Goal: Task Accomplishment & Management: Complete application form

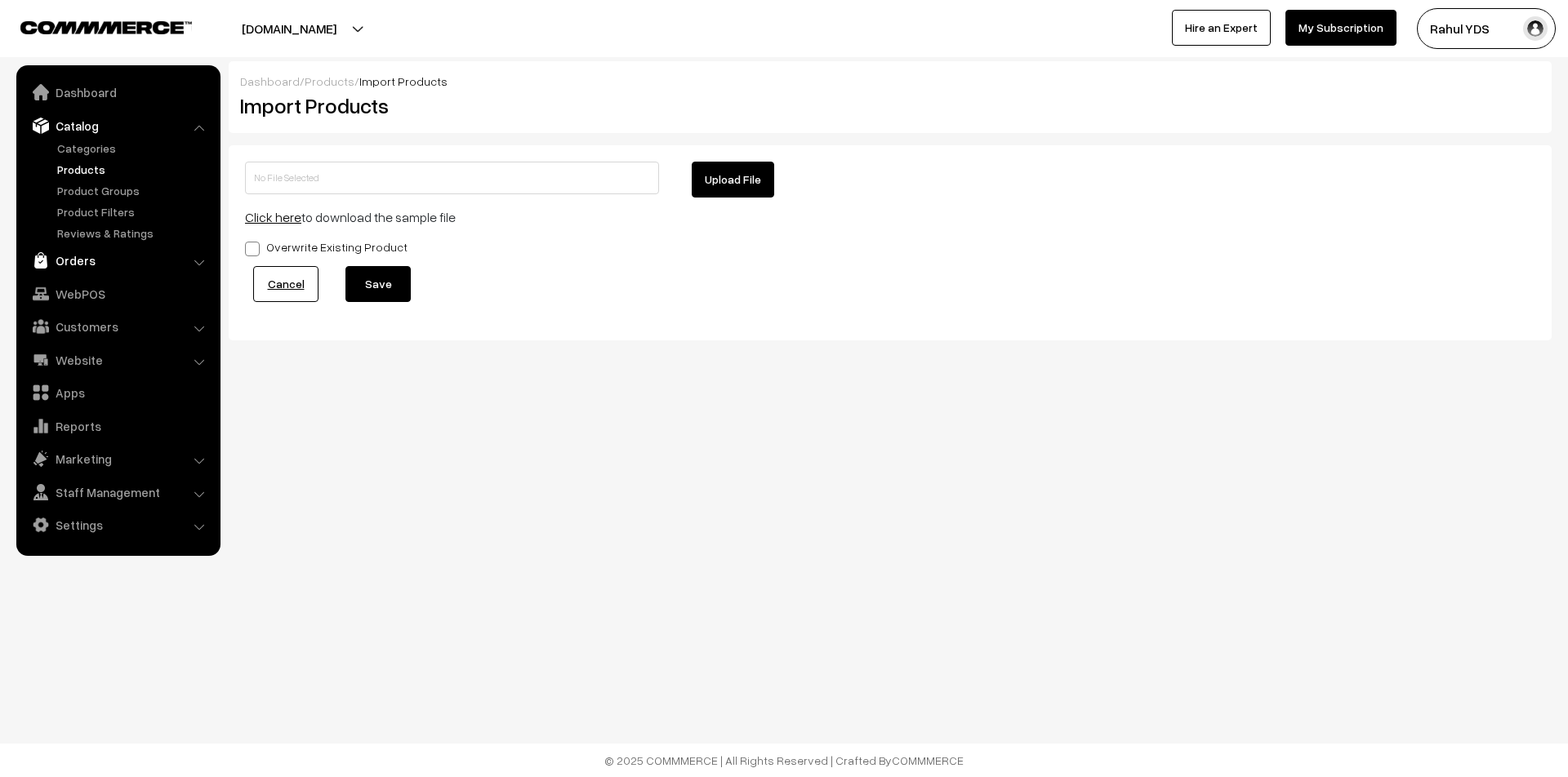
click at [108, 259] on link "Orders" at bounding box center [117, 260] width 194 height 29
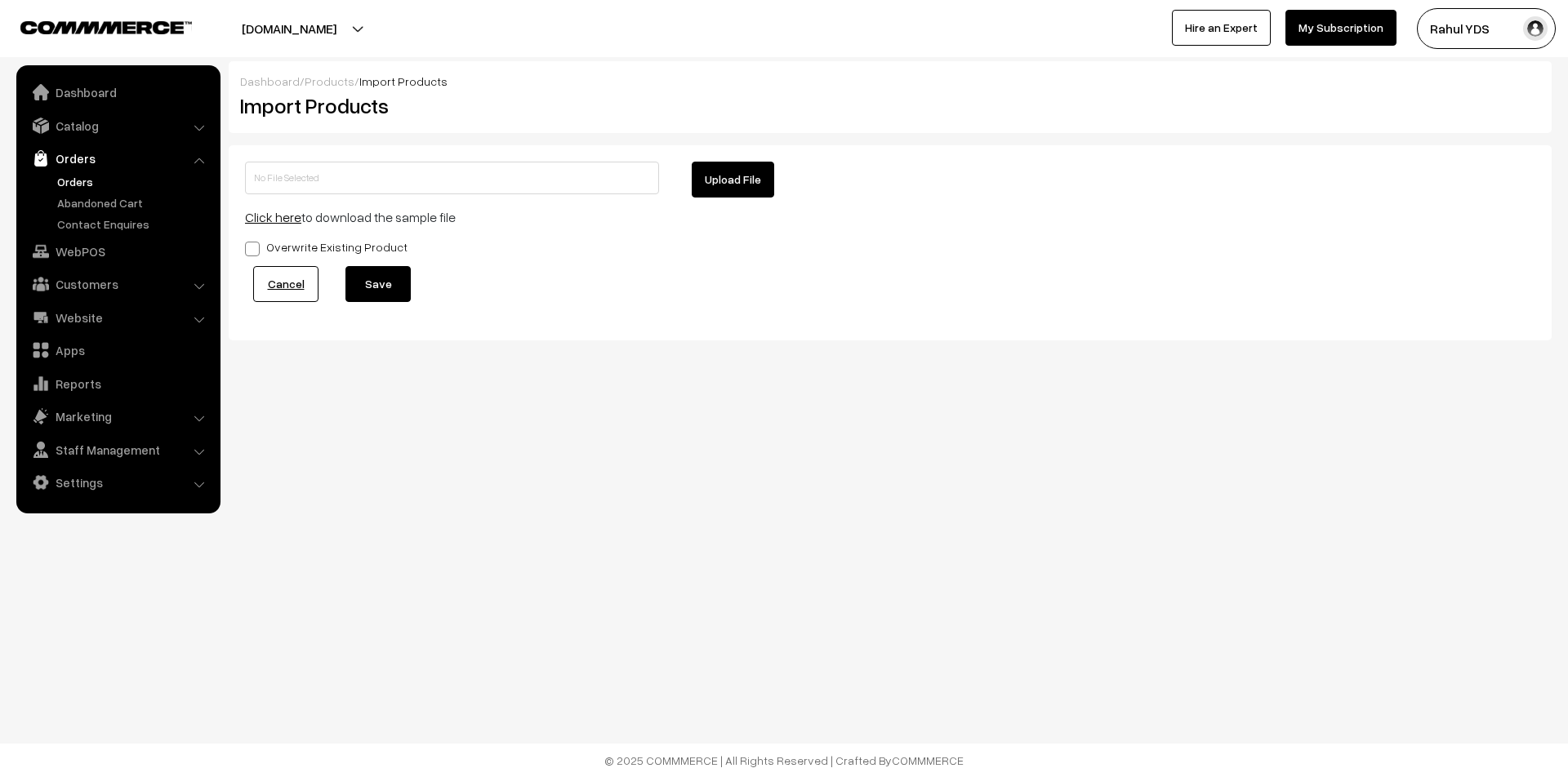
click at [76, 178] on link "Orders" at bounding box center [133, 181] width 162 height 17
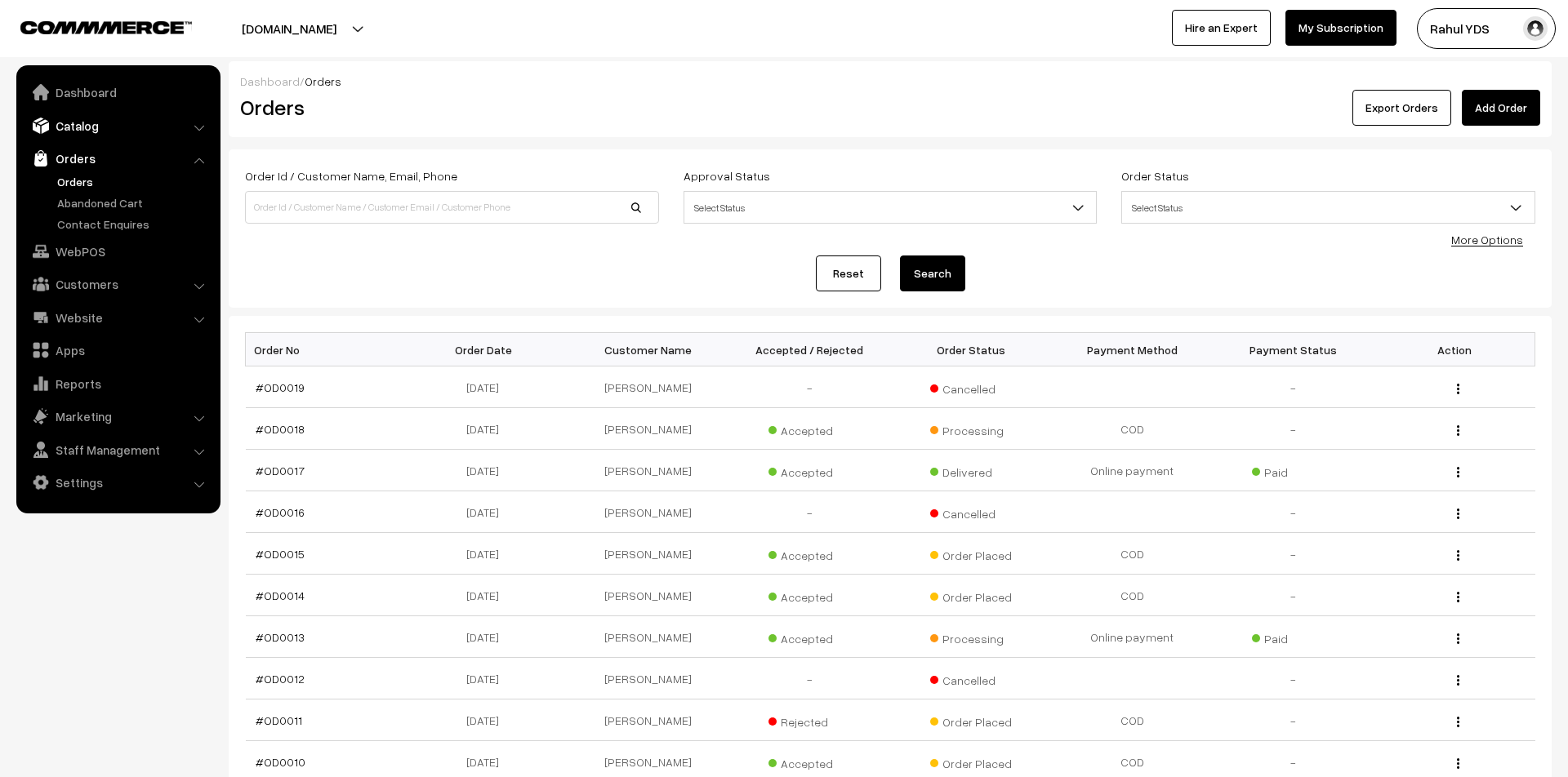
click at [128, 118] on link "Catalog" at bounding box center [117, 125] width 194 height 29
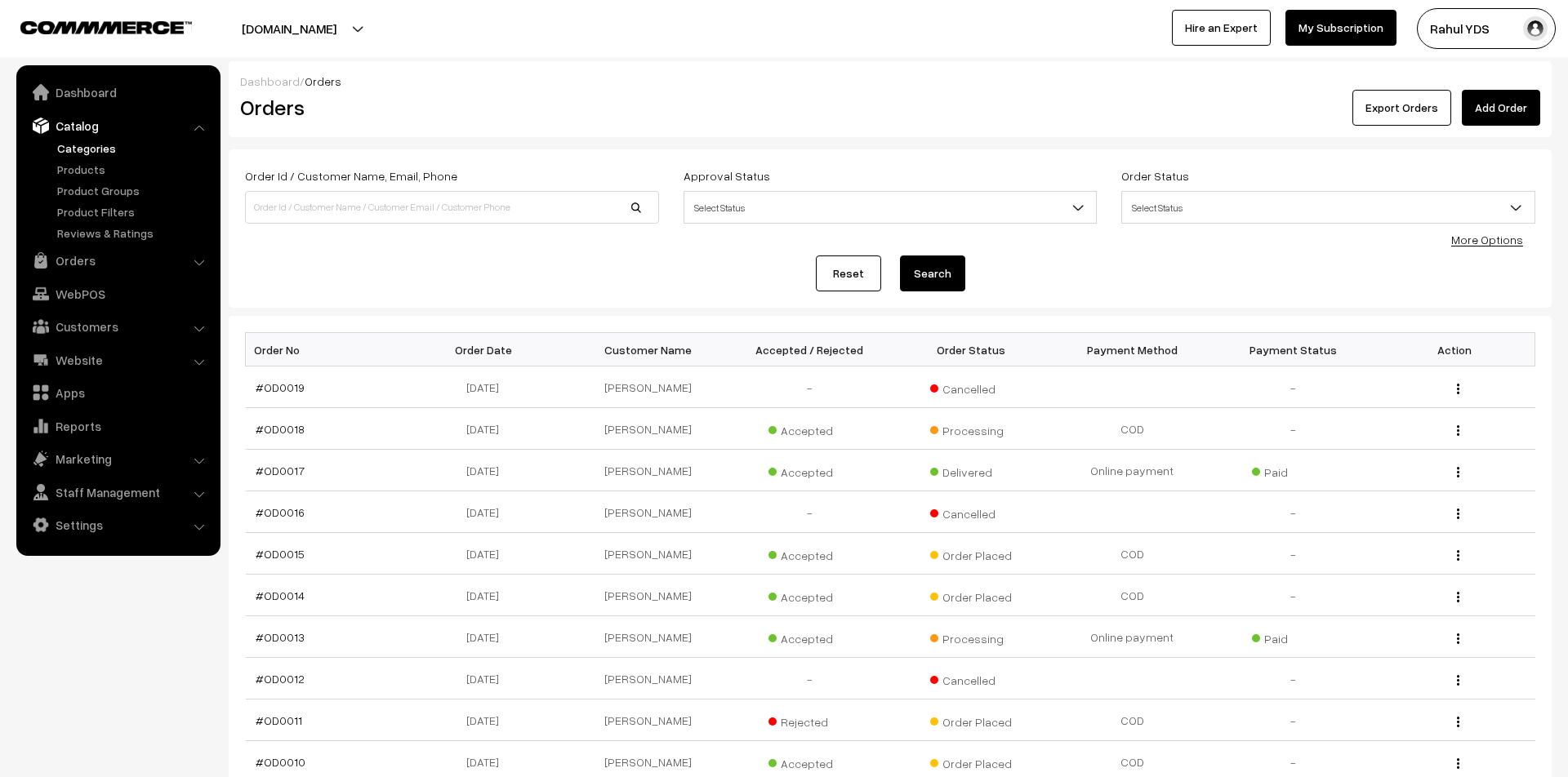
click at [89, 140] on link "Categories" at bounding box center [133, 147] width 162 height 17
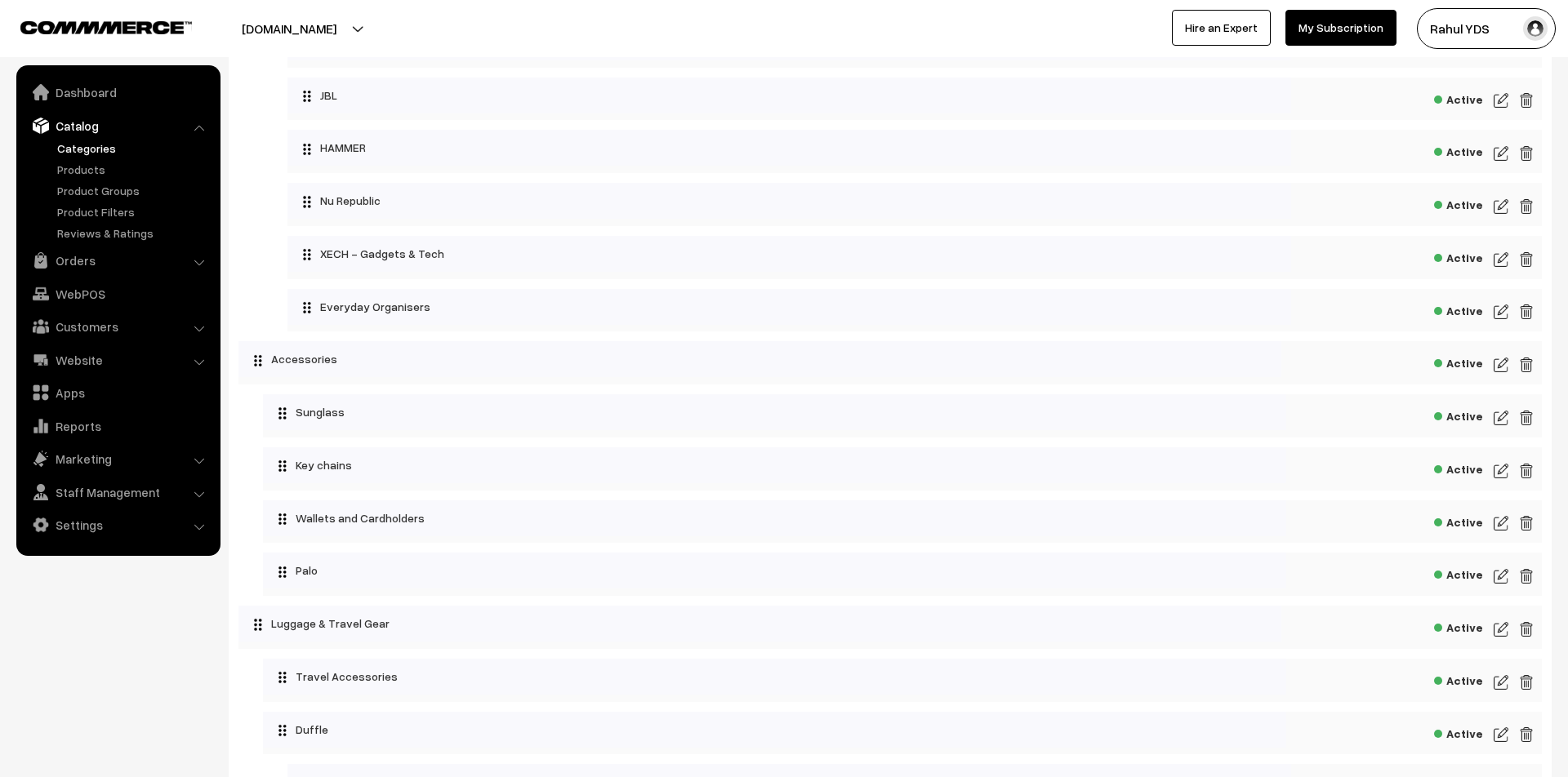
scroll to position [2865, 0]
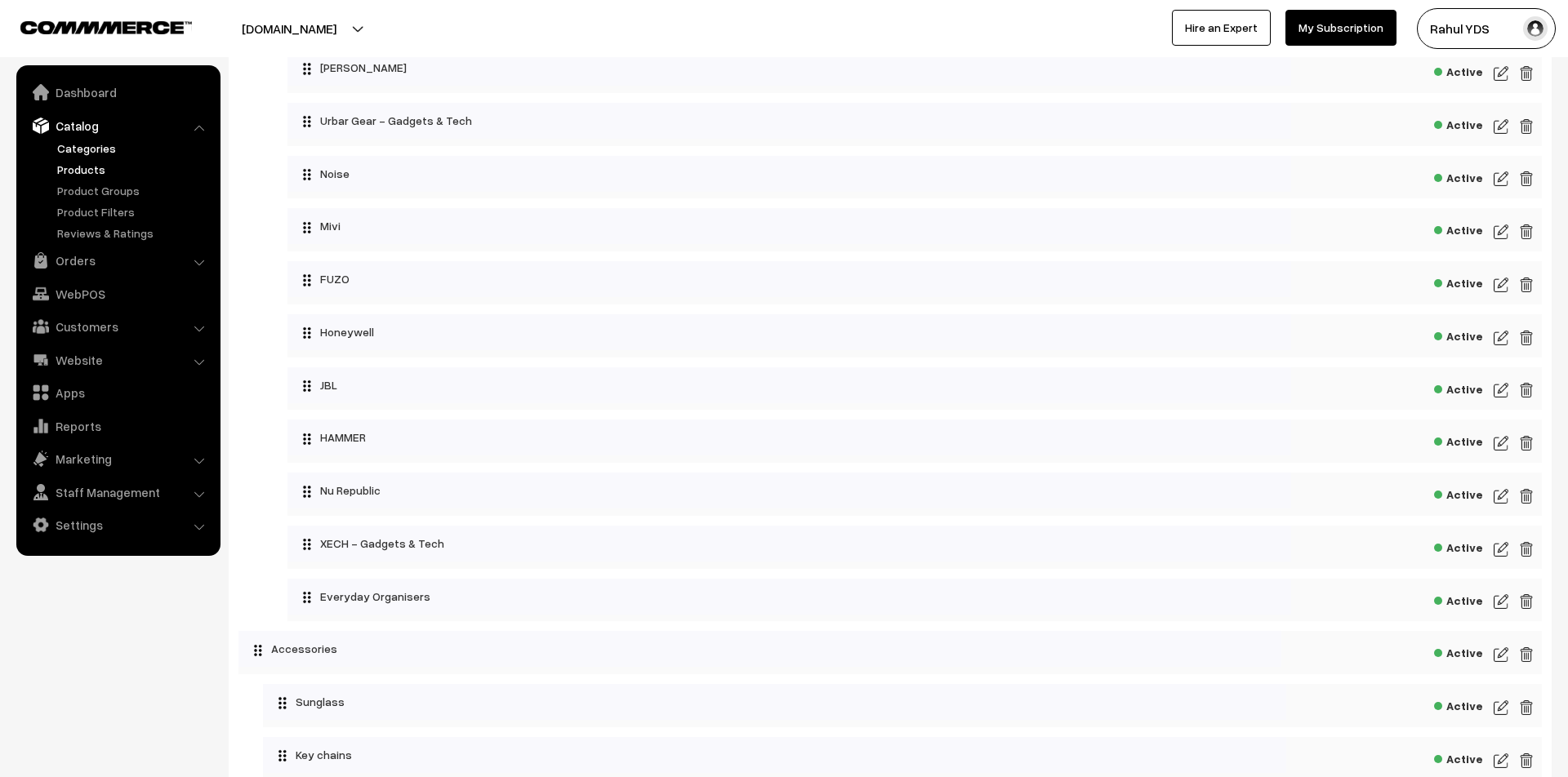
click at [56, 171] on link "Products" at bounding box center [133, 169] width 162 height 17
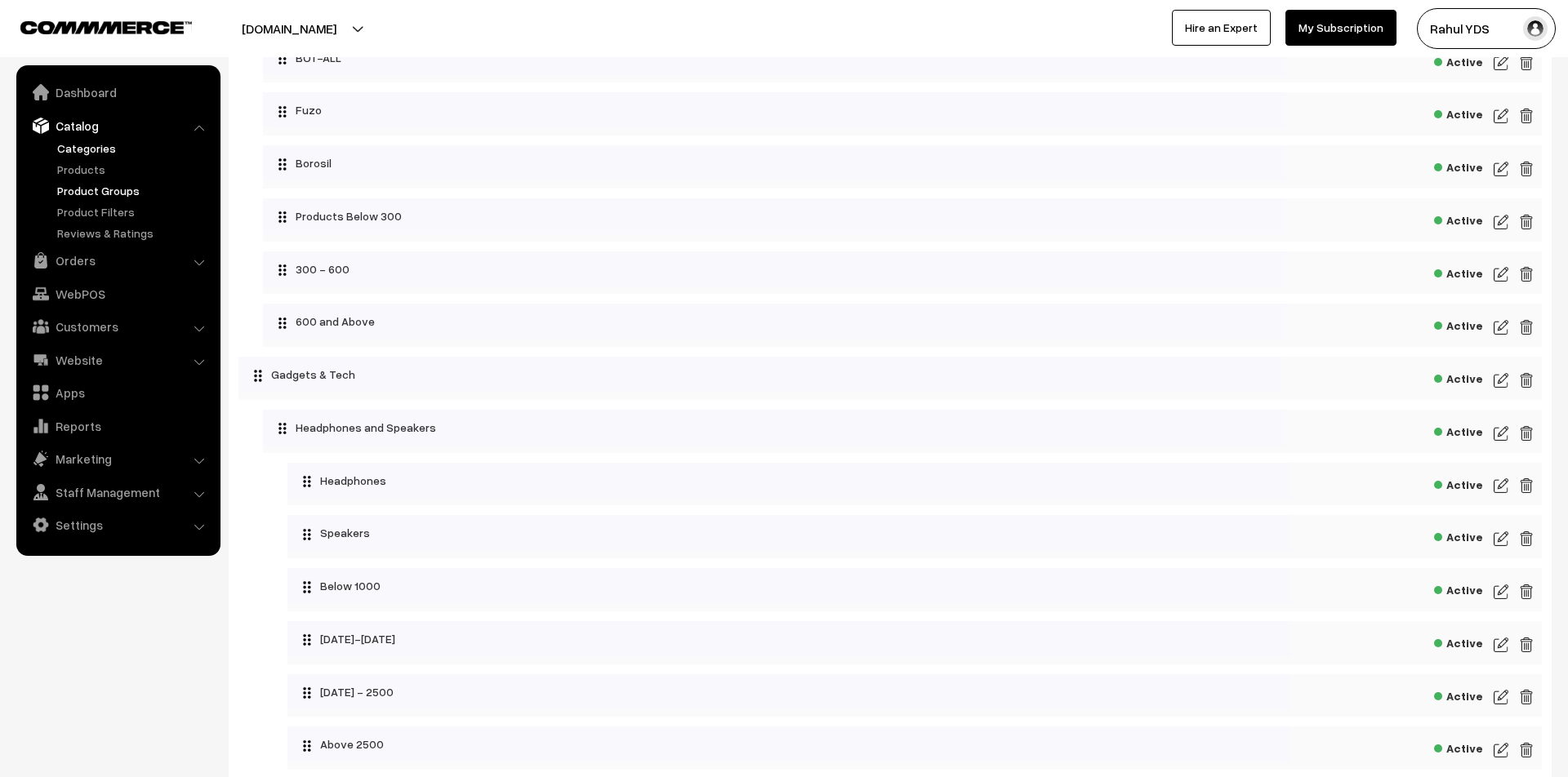
scroll to position [1344, 0]
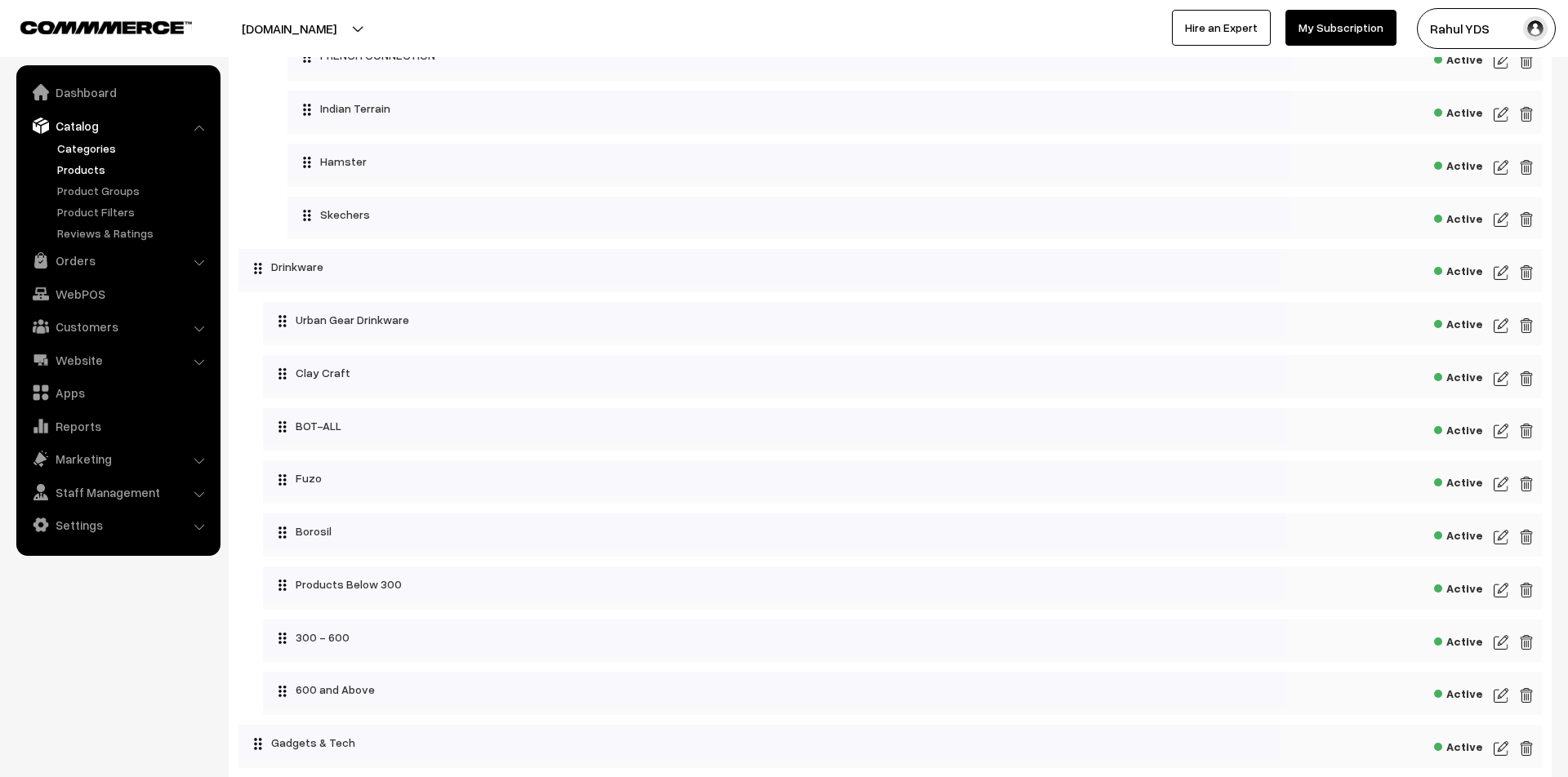
click at [72, 177] on link "Products" at bounding box center [133, 169] width 162 height 17
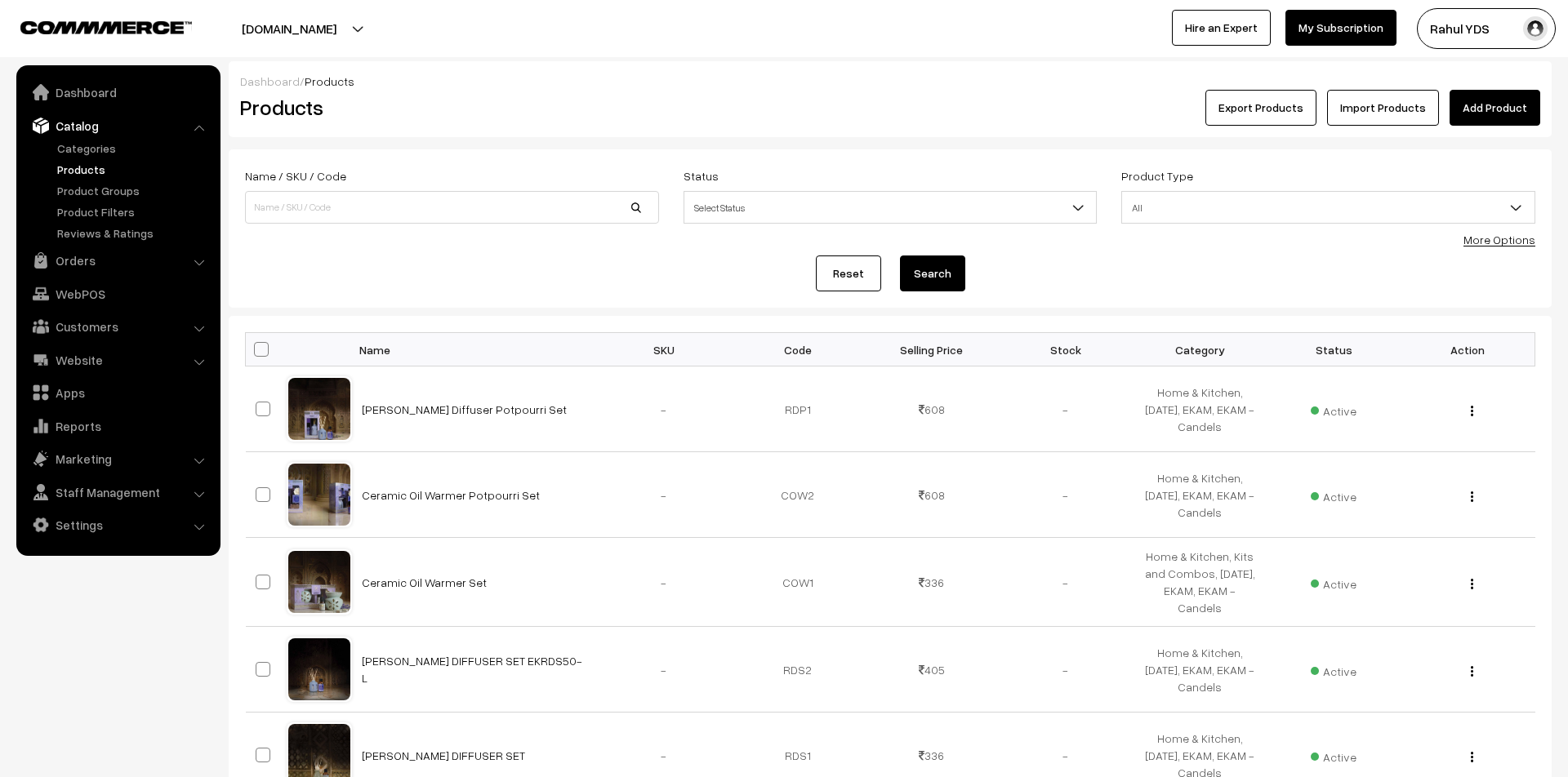
click at [1406, 97] on link "Import Products" at bounding box center [1383, 108] width 112 height 36
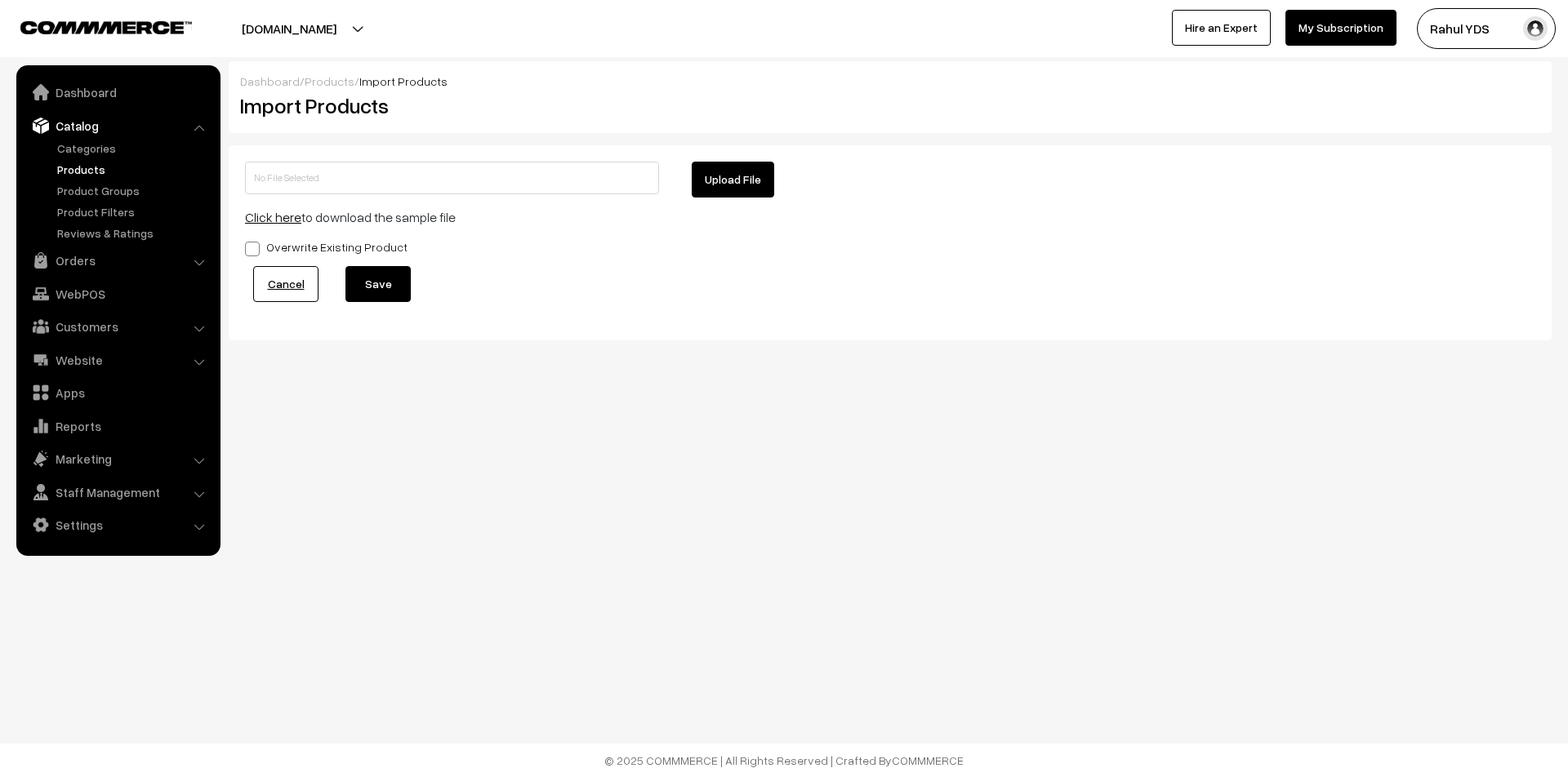
click at [723, 177] on button "Upload File" at bounding box center [732, 179] width 82 height 36
click at [75, 162] on link "Products" at bounding box center [133, 169] width 162 height 17
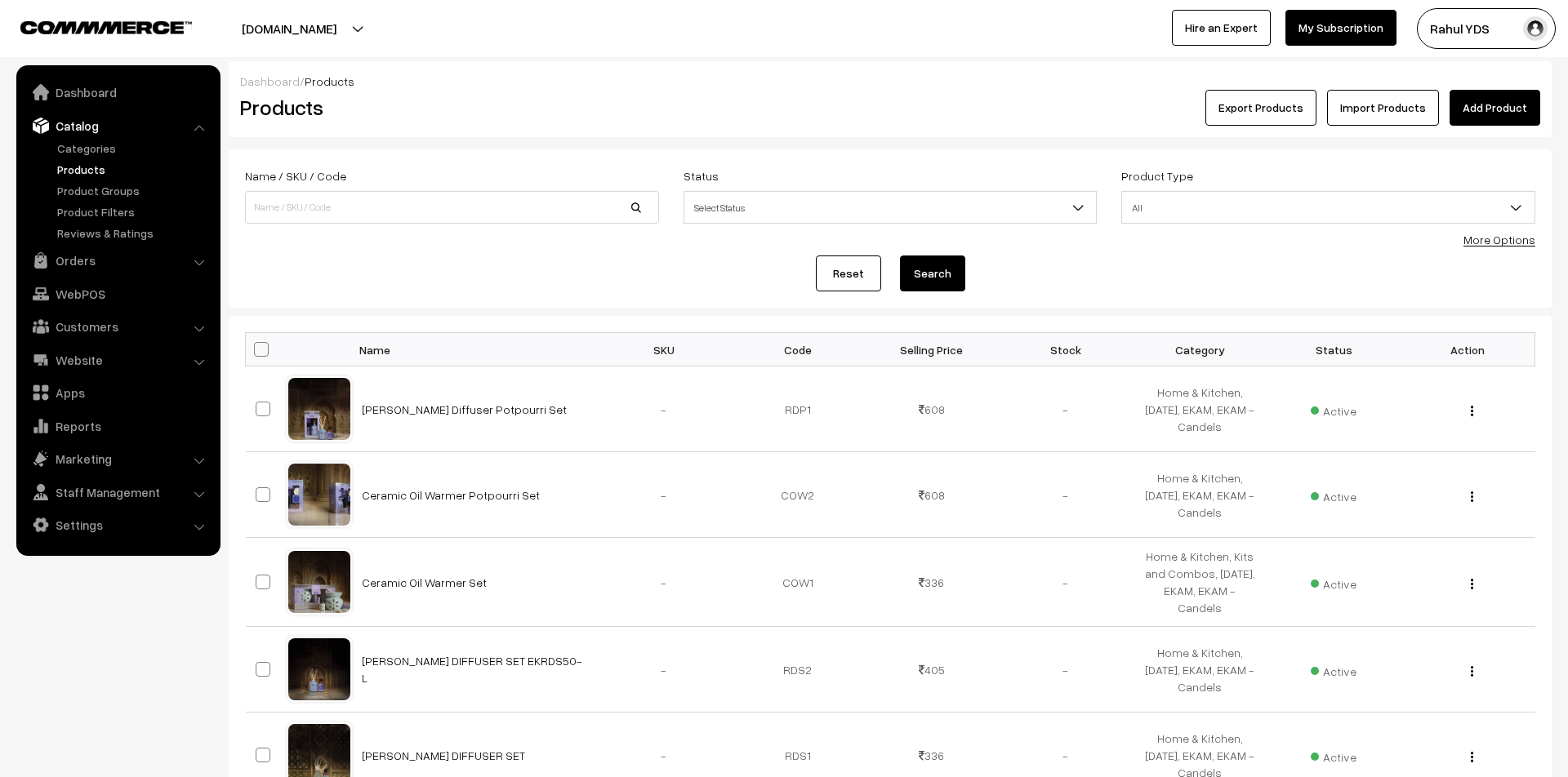
click at [1387, 114] on link "Import Products" at bounding box center [1383, 108] width 112 height 36
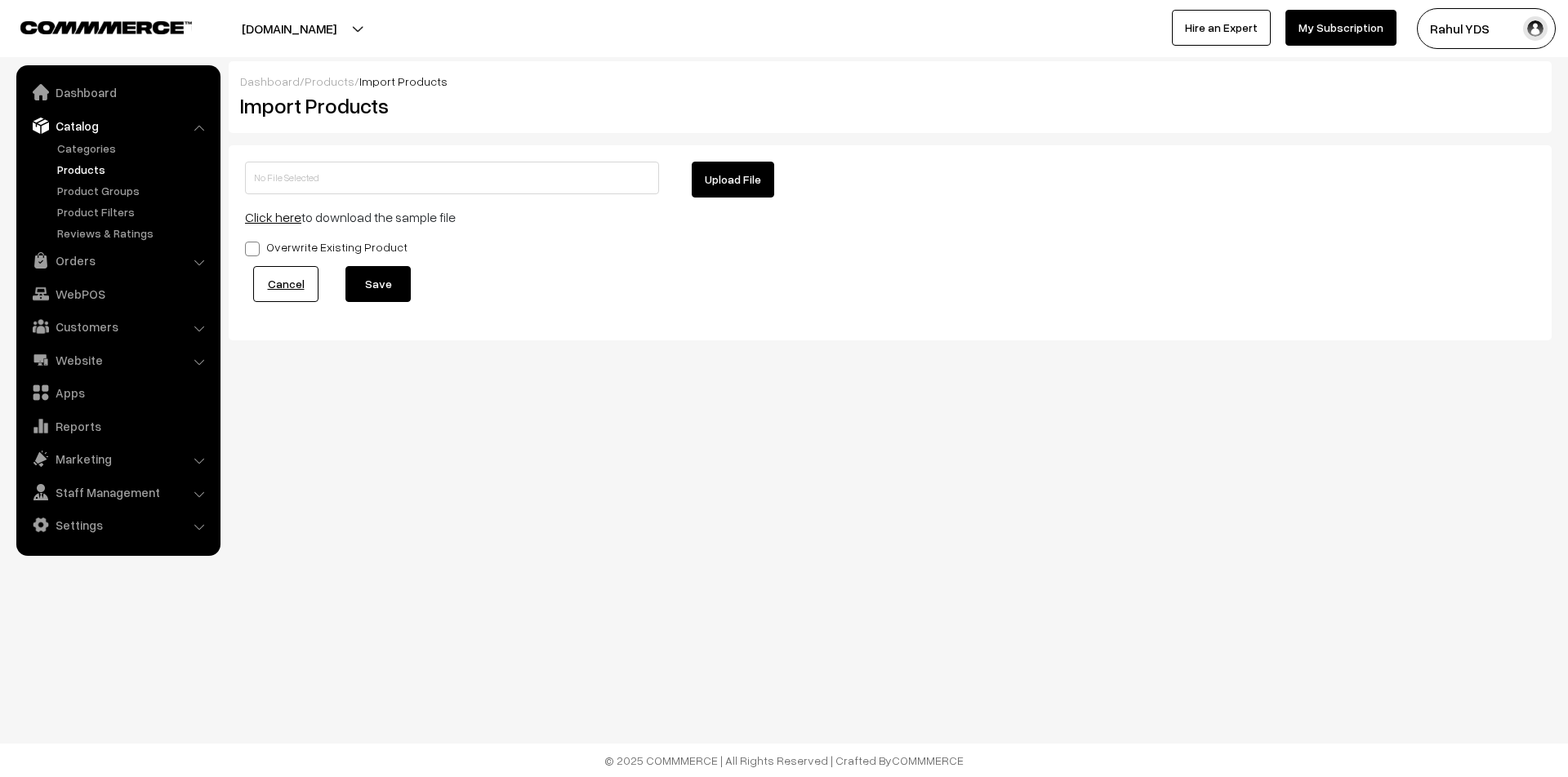
click at [74, 174] on link "Products" at bounding box center [133, 169] width 162 height 17
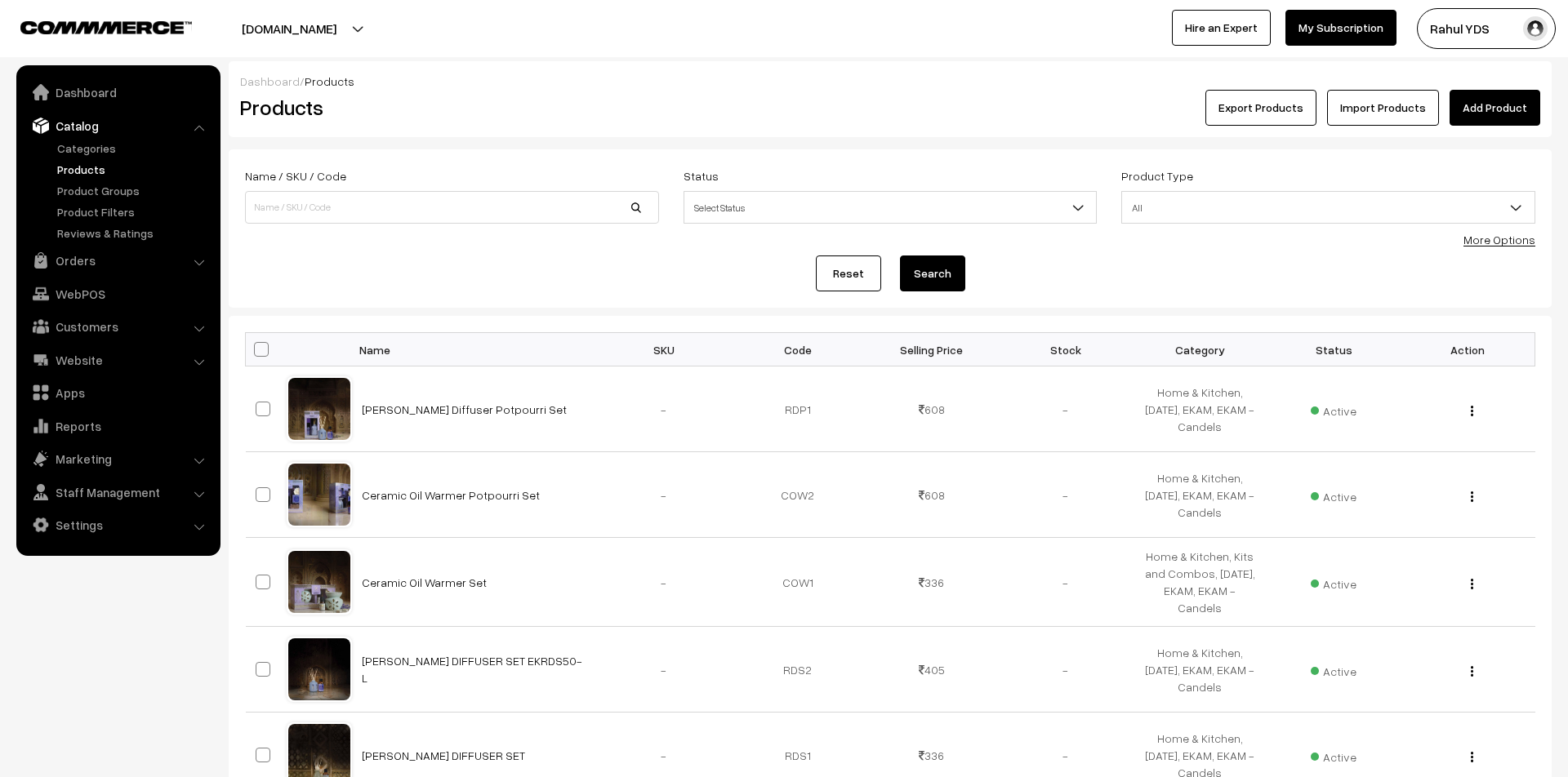
click at [1514, 116] on link "Add Product" at bounding box center [1495, 108] width 91 height 36
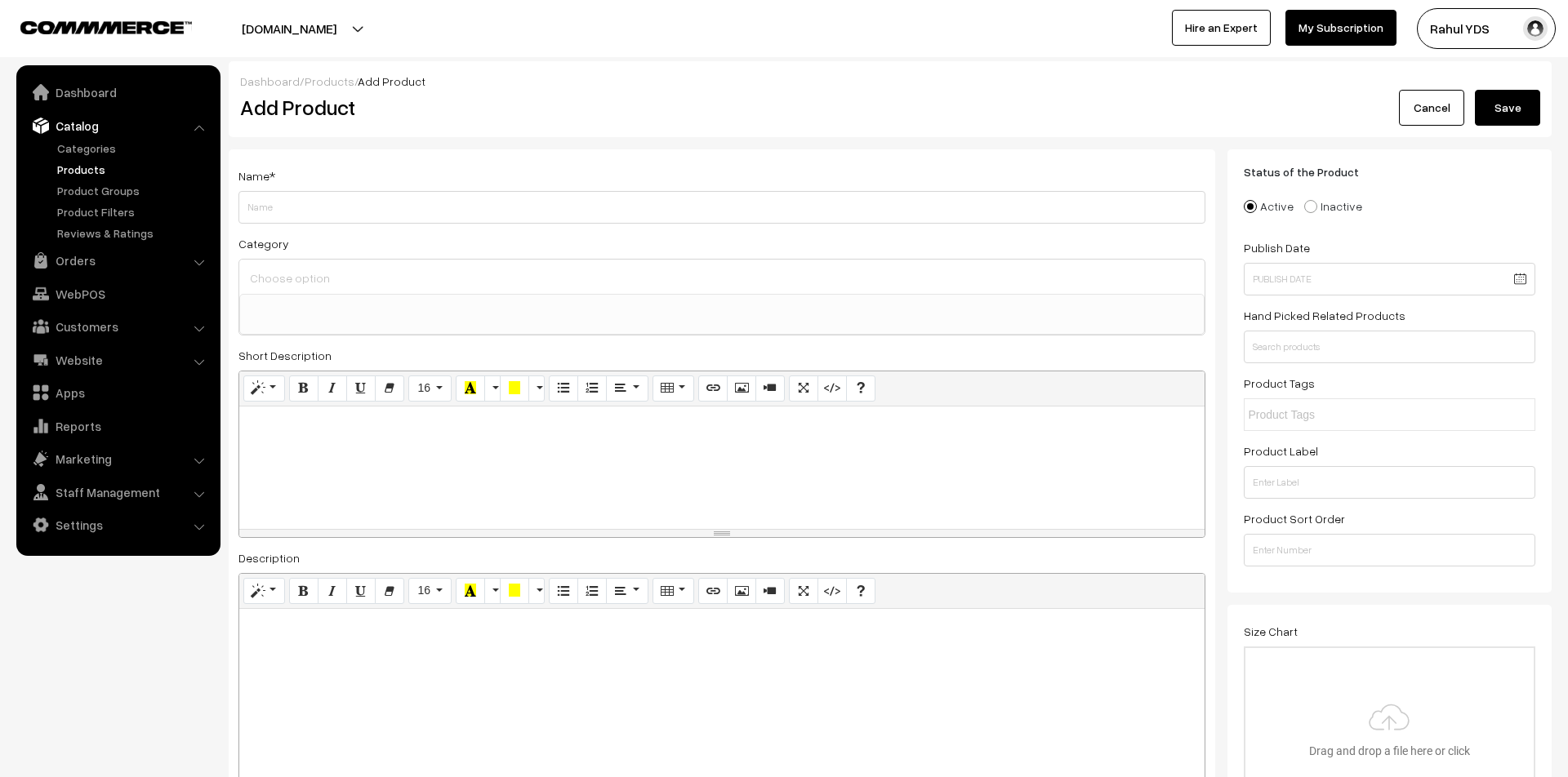
select select
paste input "Salt Kissed Peanut"
type input "Salt Kissed Peanut"
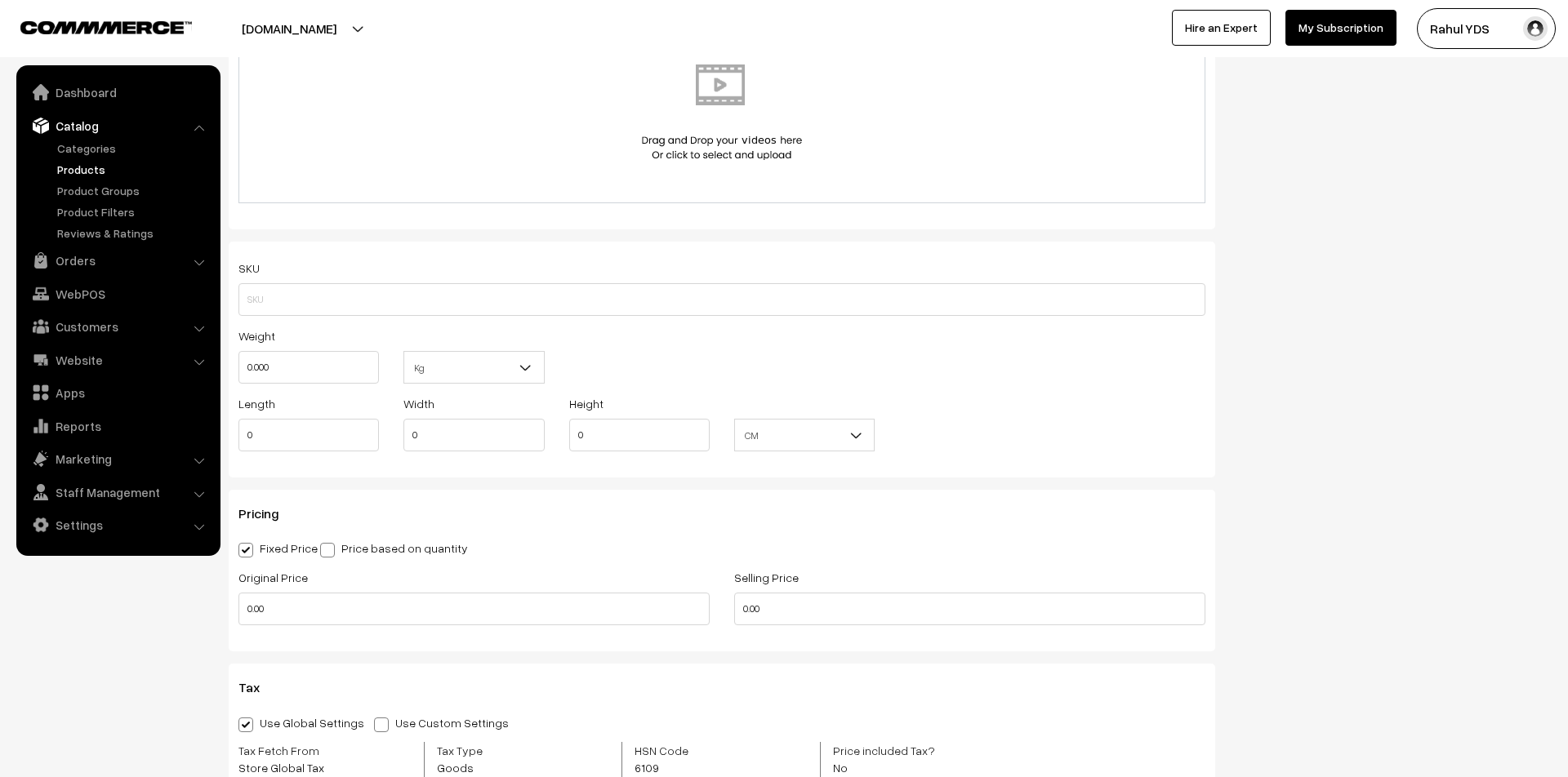
scroll to position [1150, 0]
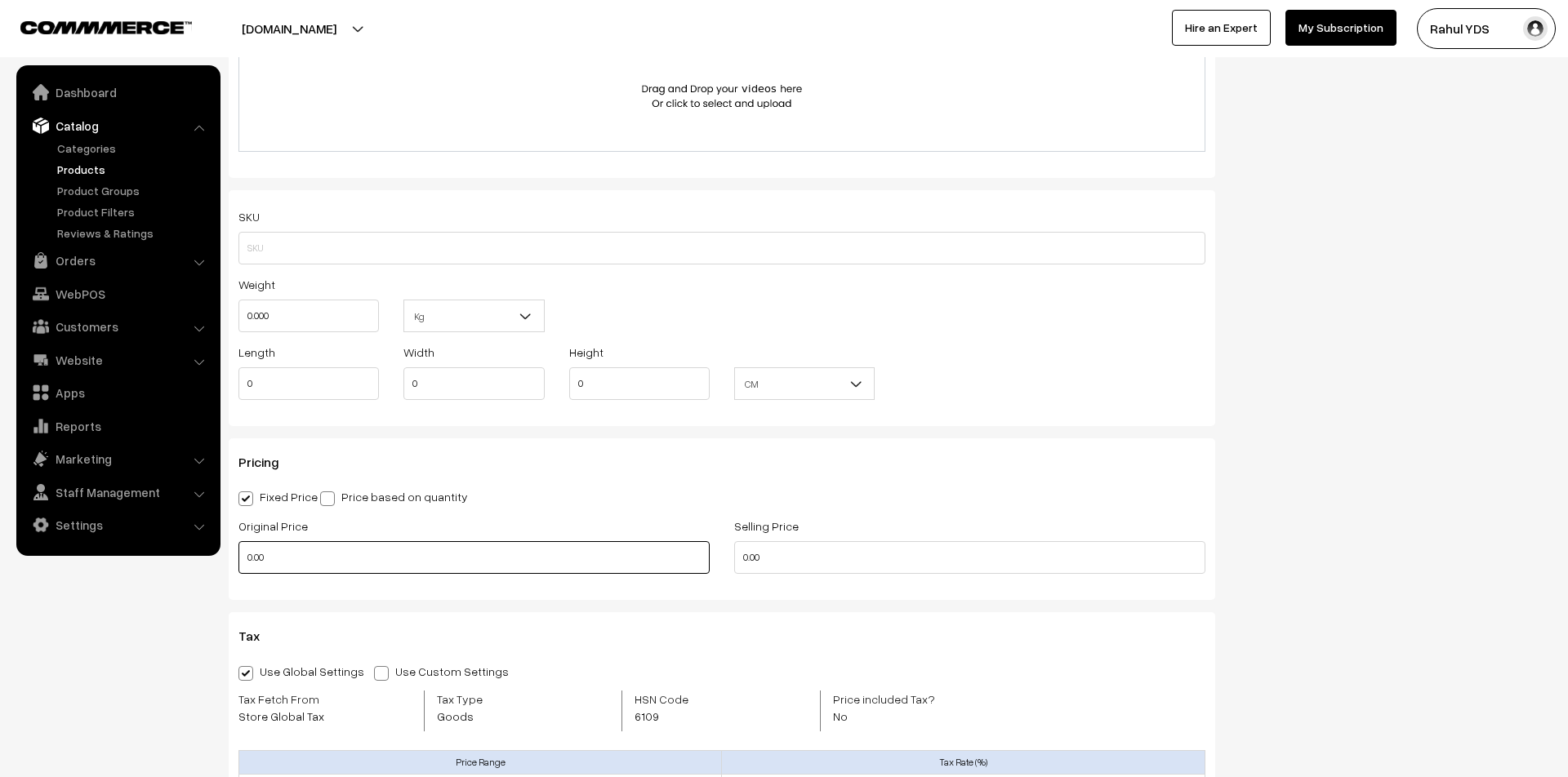
click at [331, 564] on input "0.00" at bounding box center [474, 557] width 471 height 33
paste input "425"
type input "425"
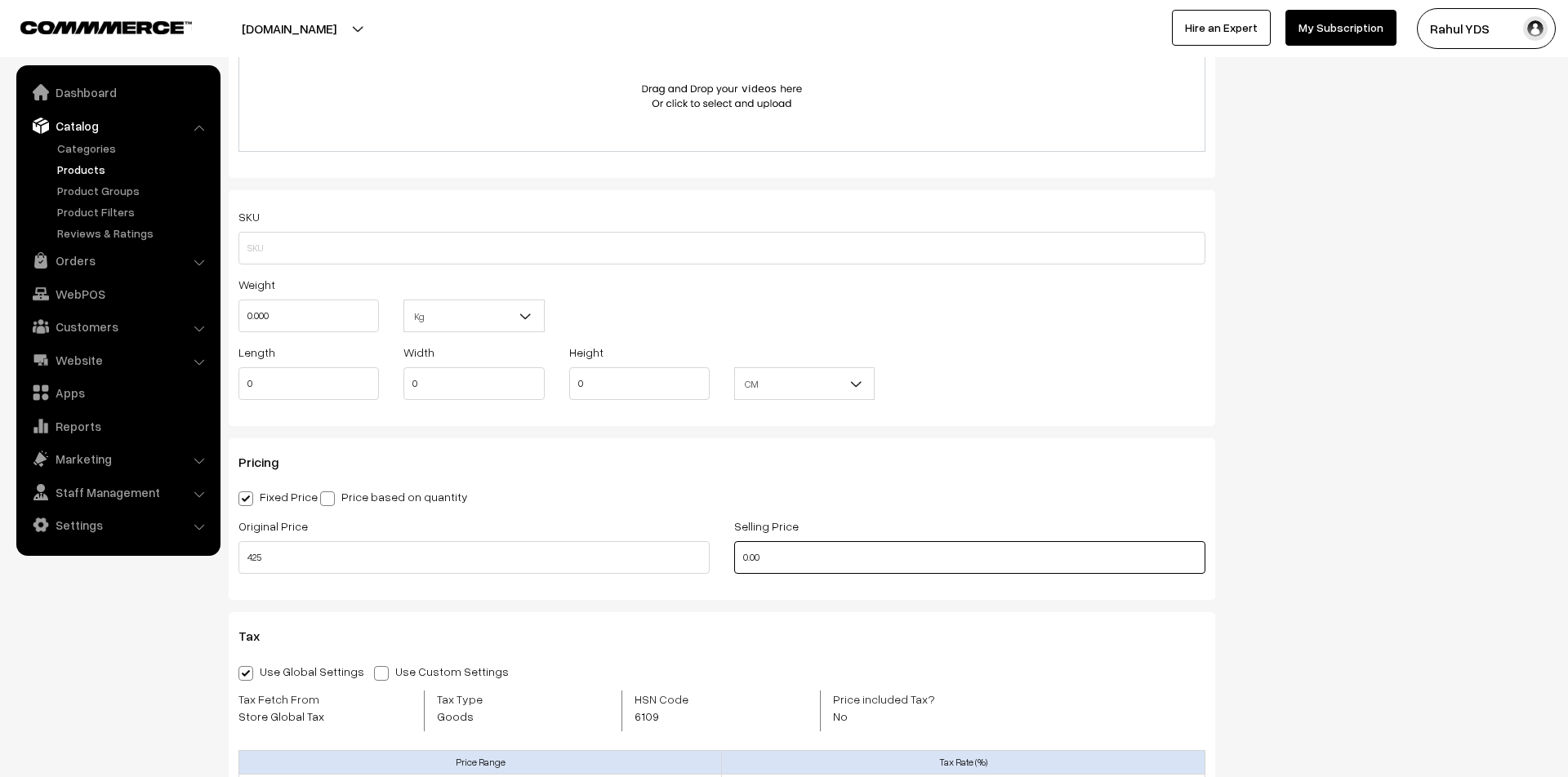
click at [800, 569] on input "0.00" at bounding box center [969, 557] width 471 height 33
paste input "425"
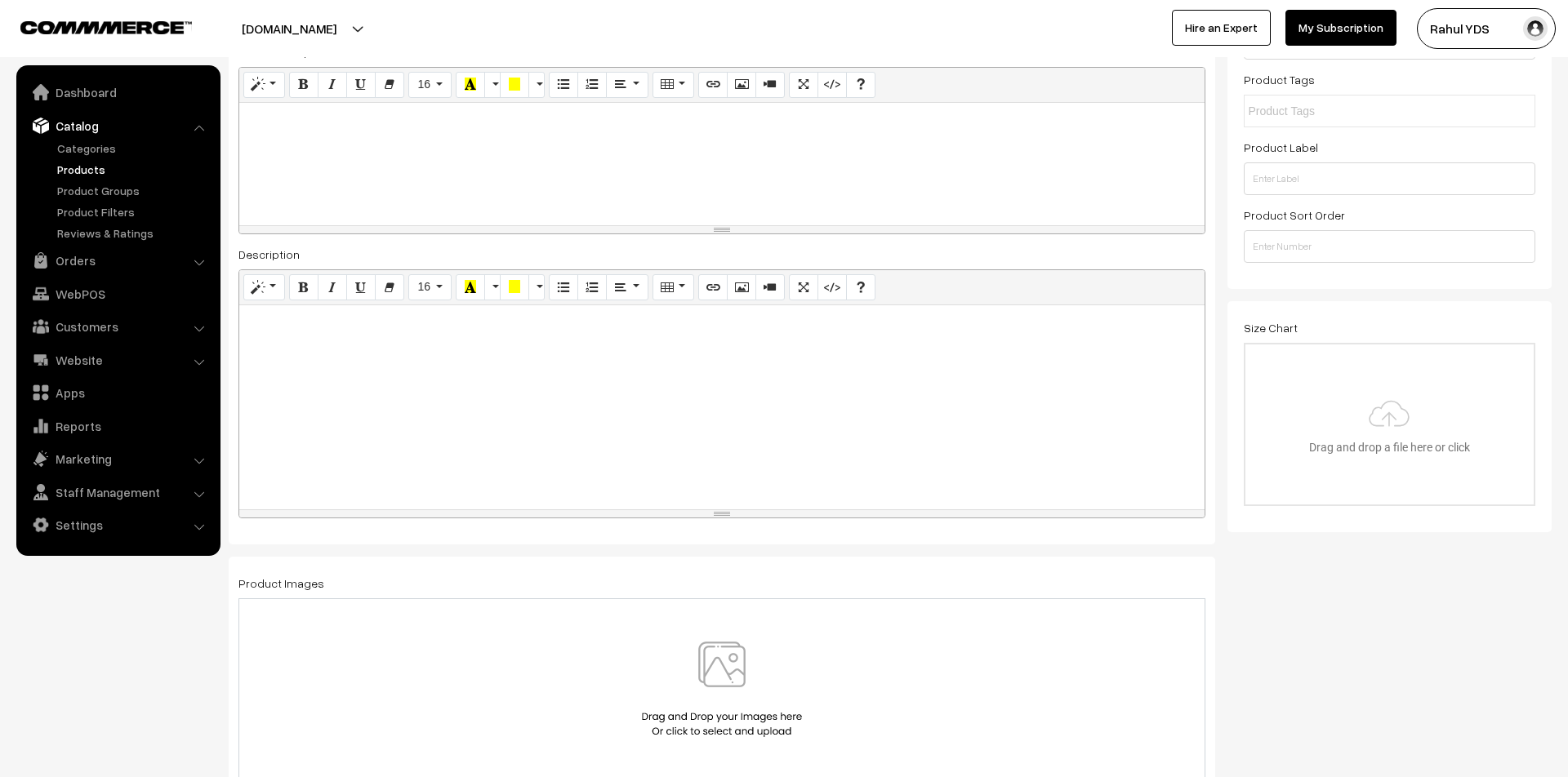
scroll to position [0, 0]
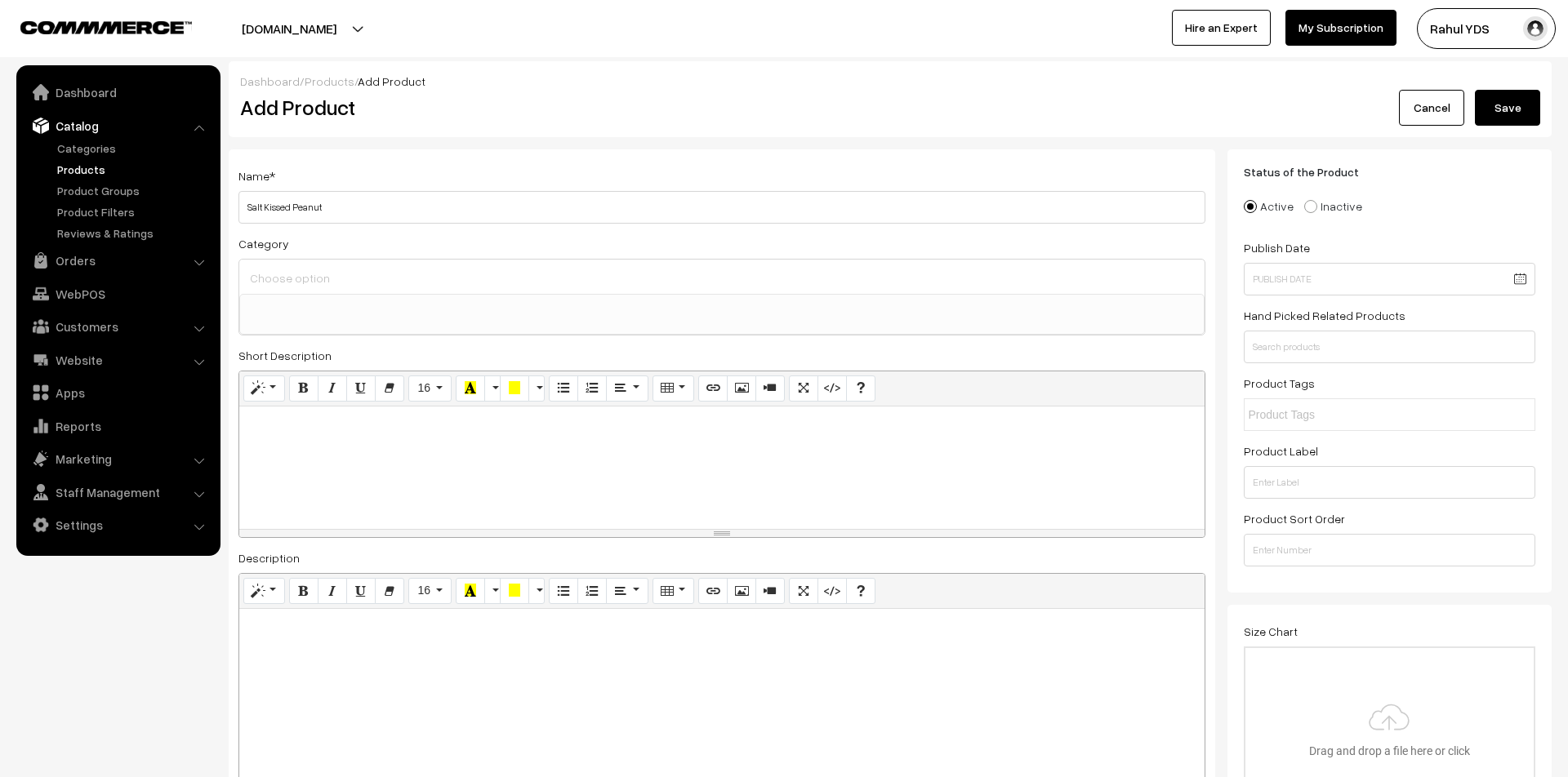
type input "425"
click at [426, 275] on input at bounding box center [721, 277] width 952 height 24
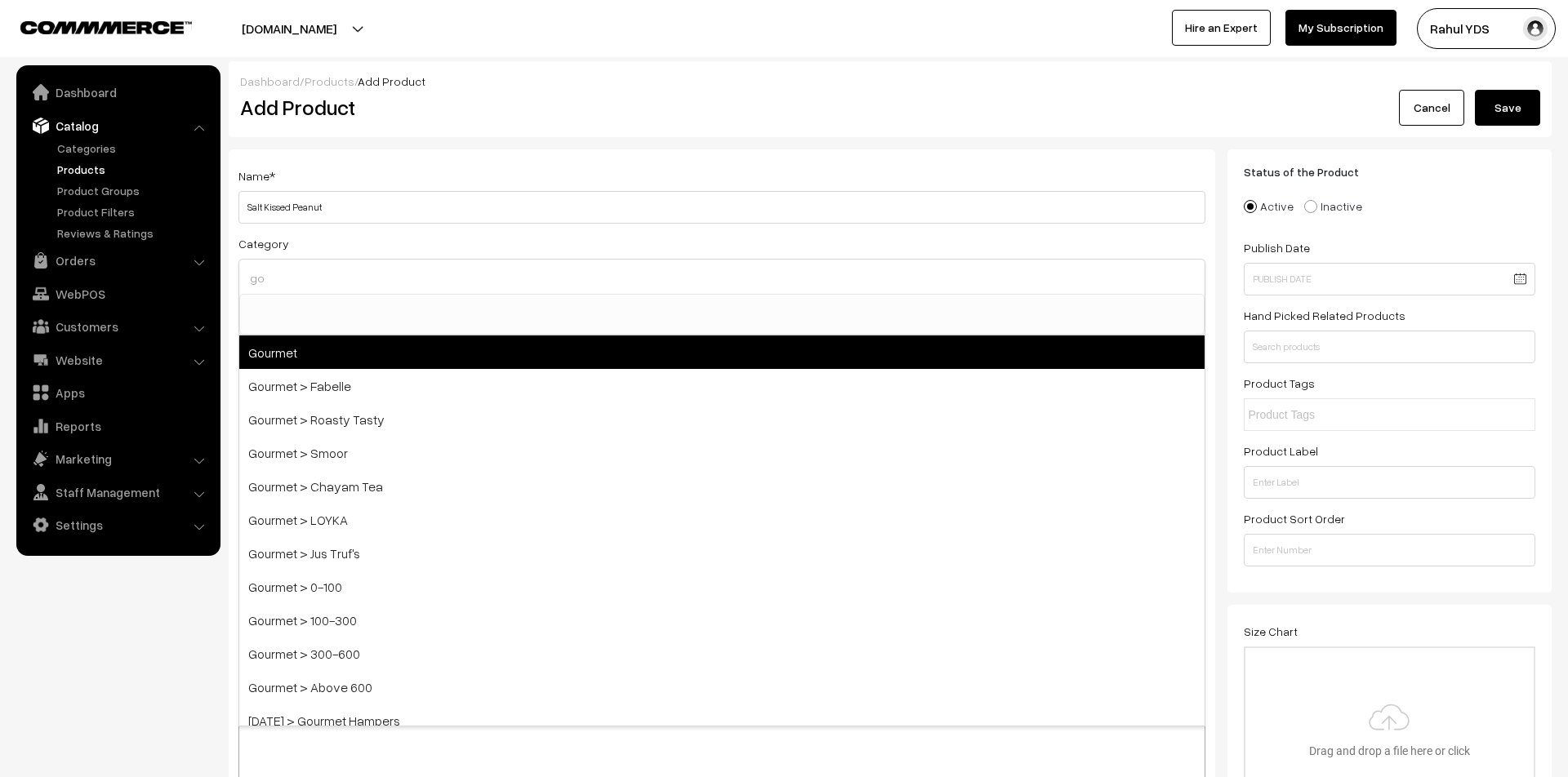
type input "go"
click at [438, 361] on span "Gourmet" at bounding box center [721, 352] width 965 height 34
select select "31"
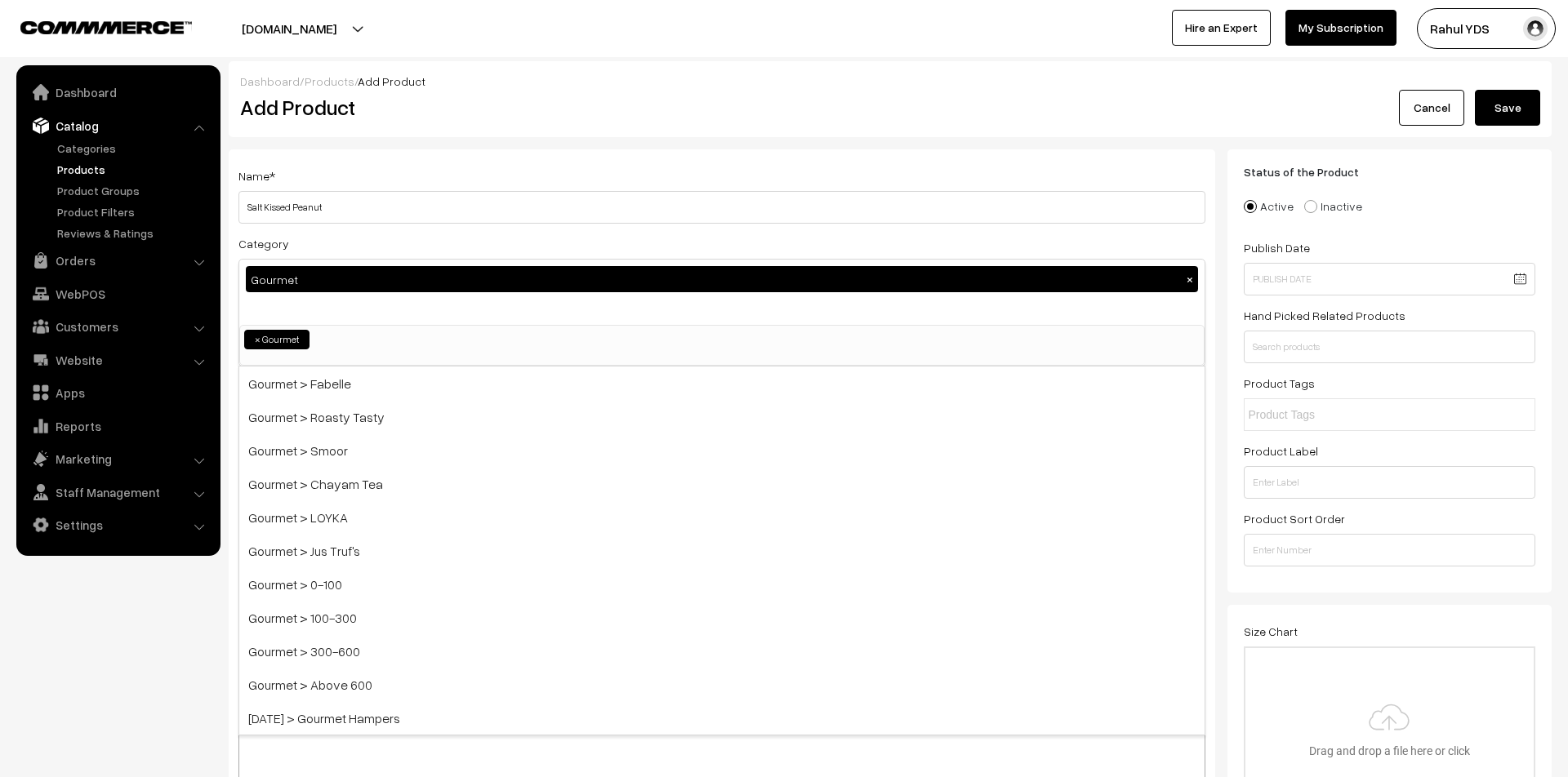
scroll to position [1874, 0]
click at [426, 326] on ul "× Gourmet" at bounding box center [721, 337] width 963 height 24
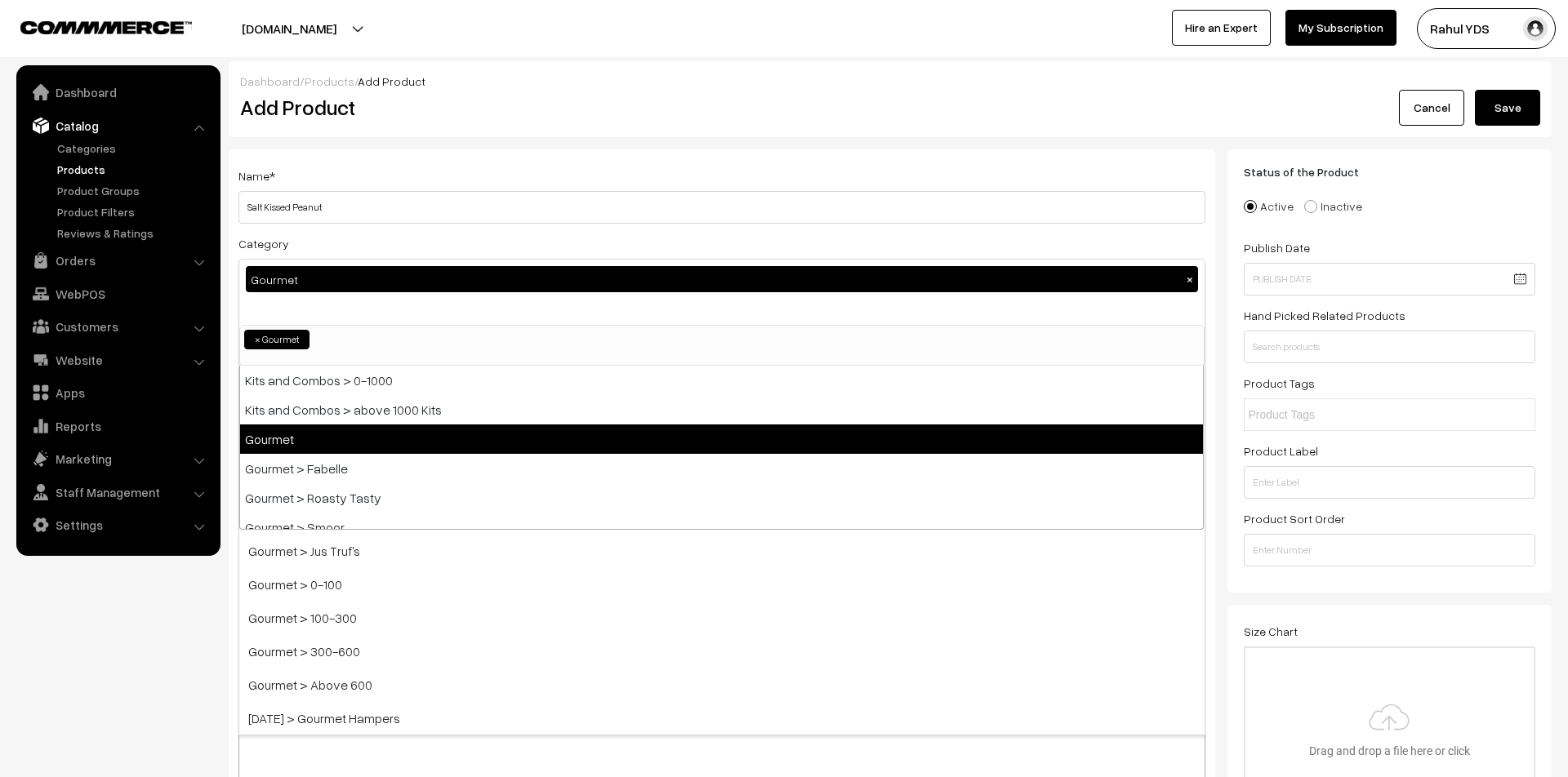
click at [396, 312] on div "Gourmet ×" at bounding box center [721, 292] width 965 height 65
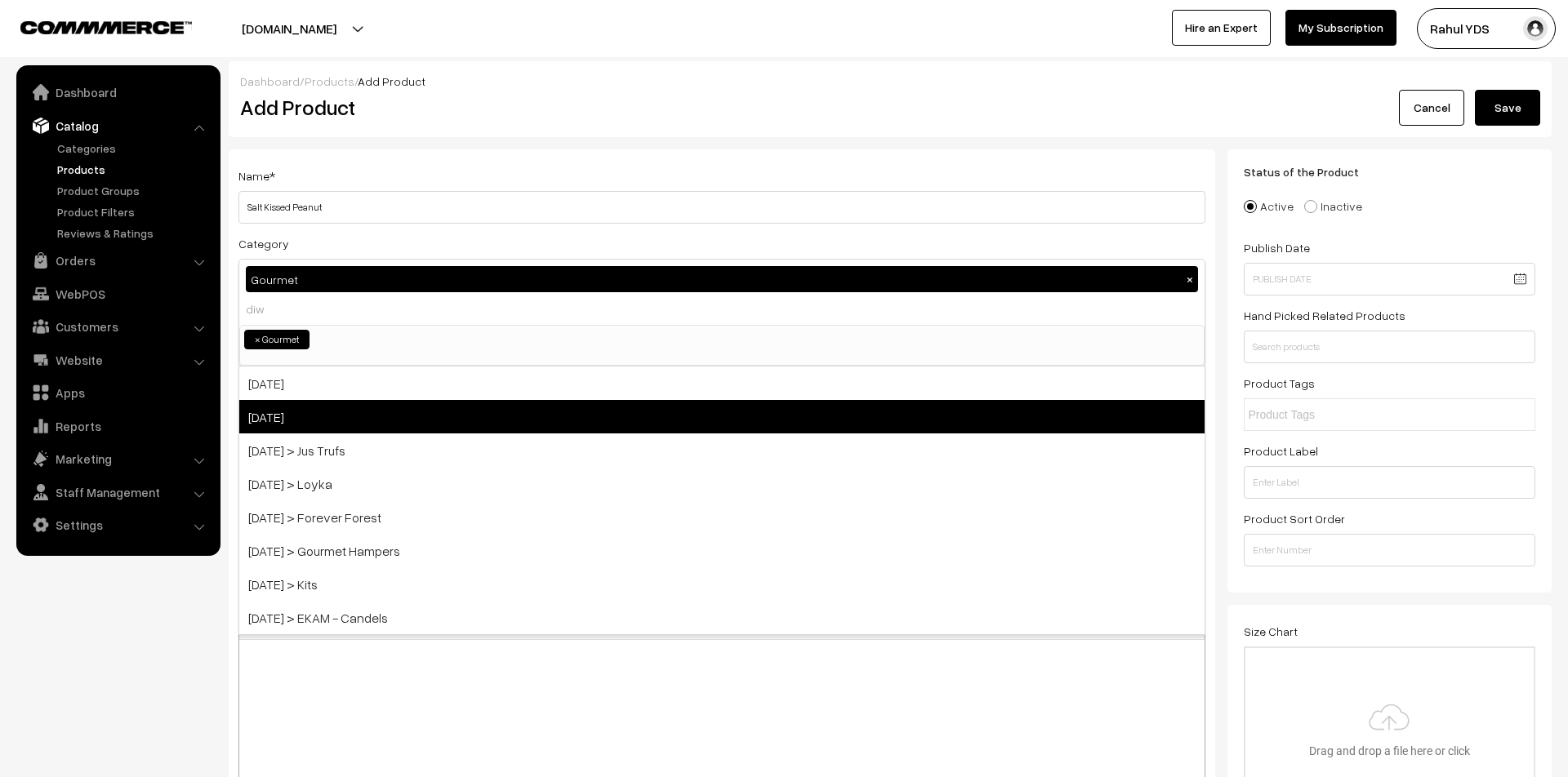
type input "diw"
click at [439, 427] on span "[DATE]" at bounding box center [721, 417] width 965 height 34
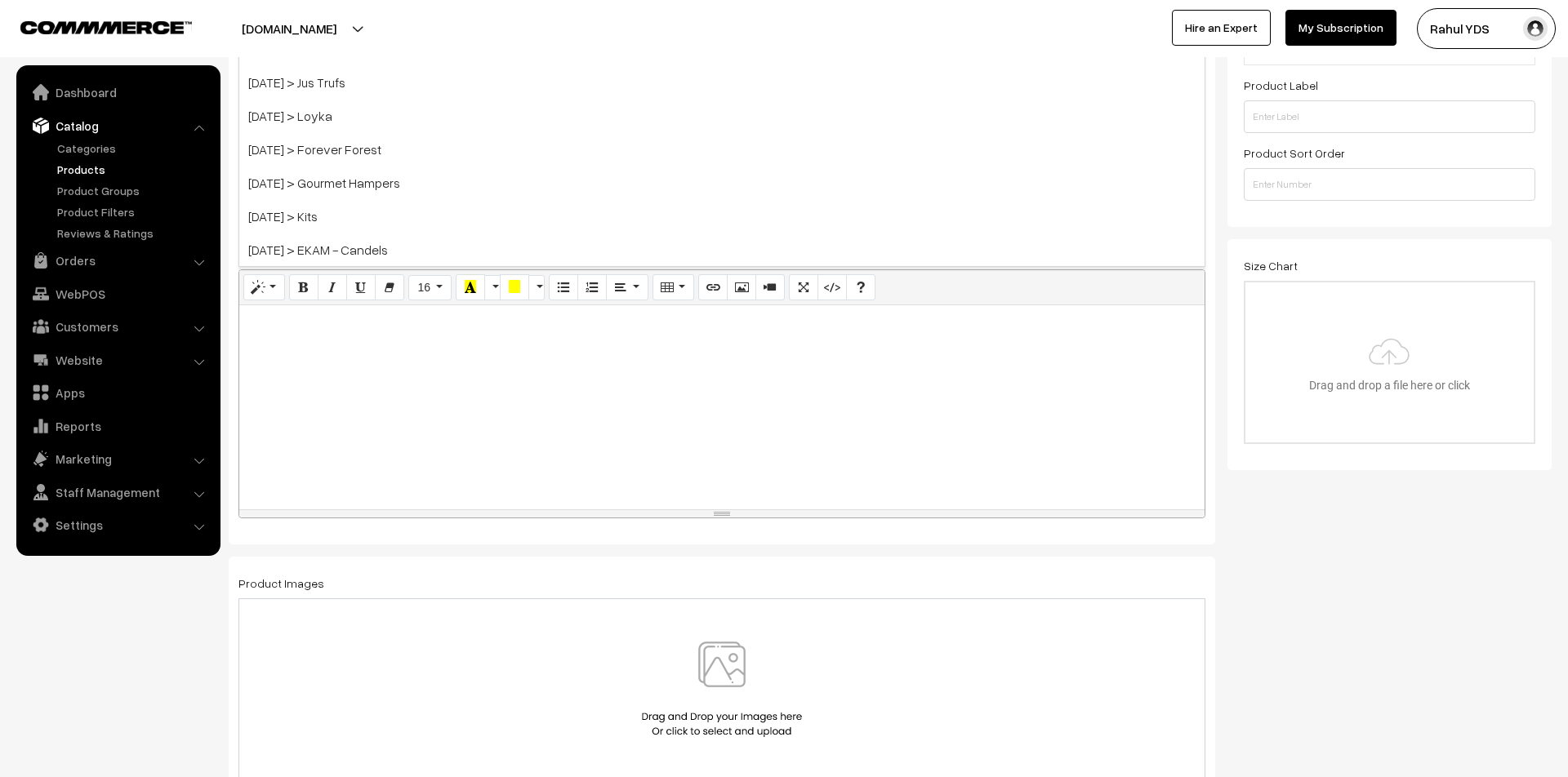
scroll to position [364, 0]
click at [538, 449] on div at bounding box center [721, 410] width 965 height 204
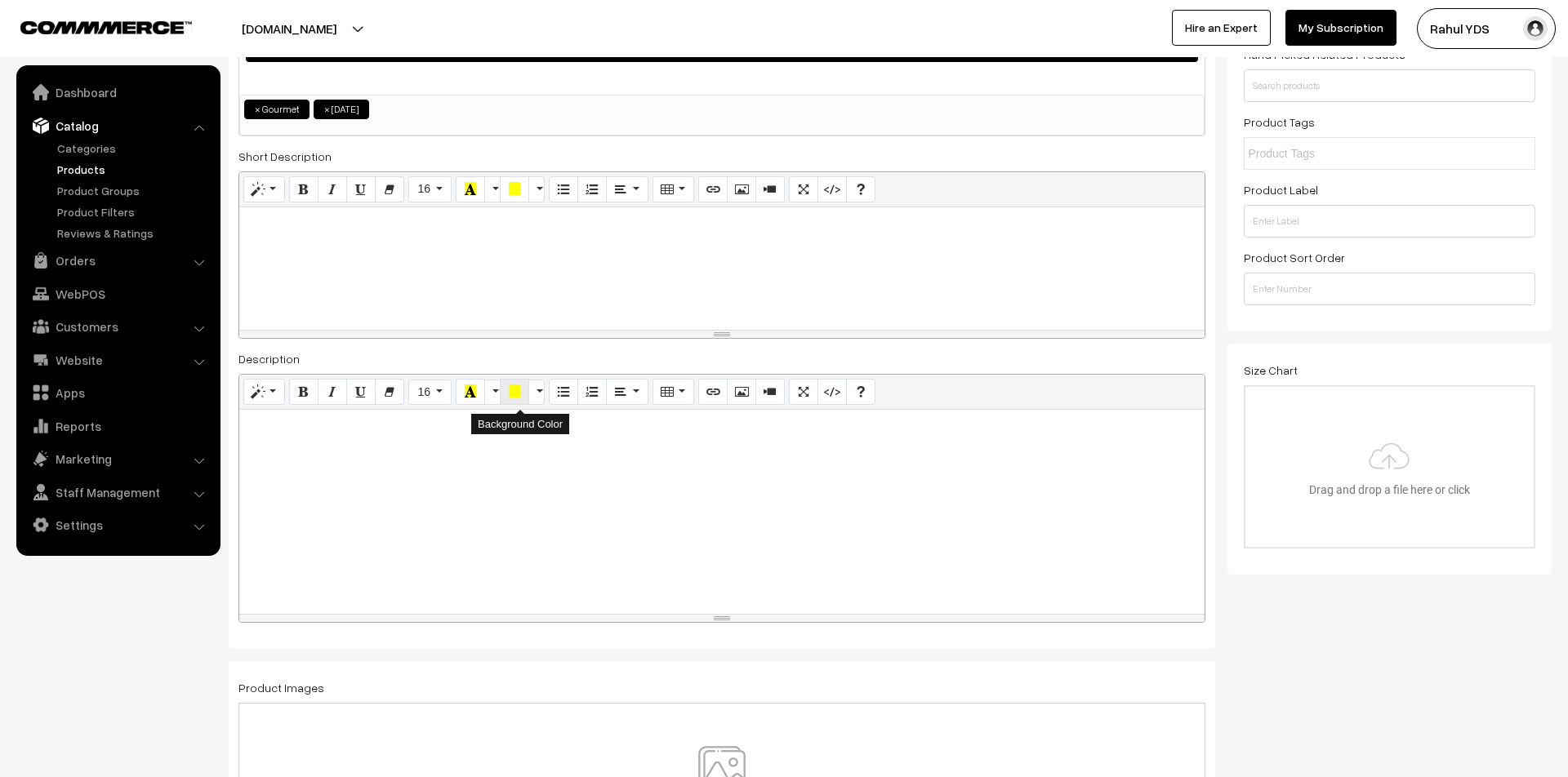
scroll to position [256, 0]
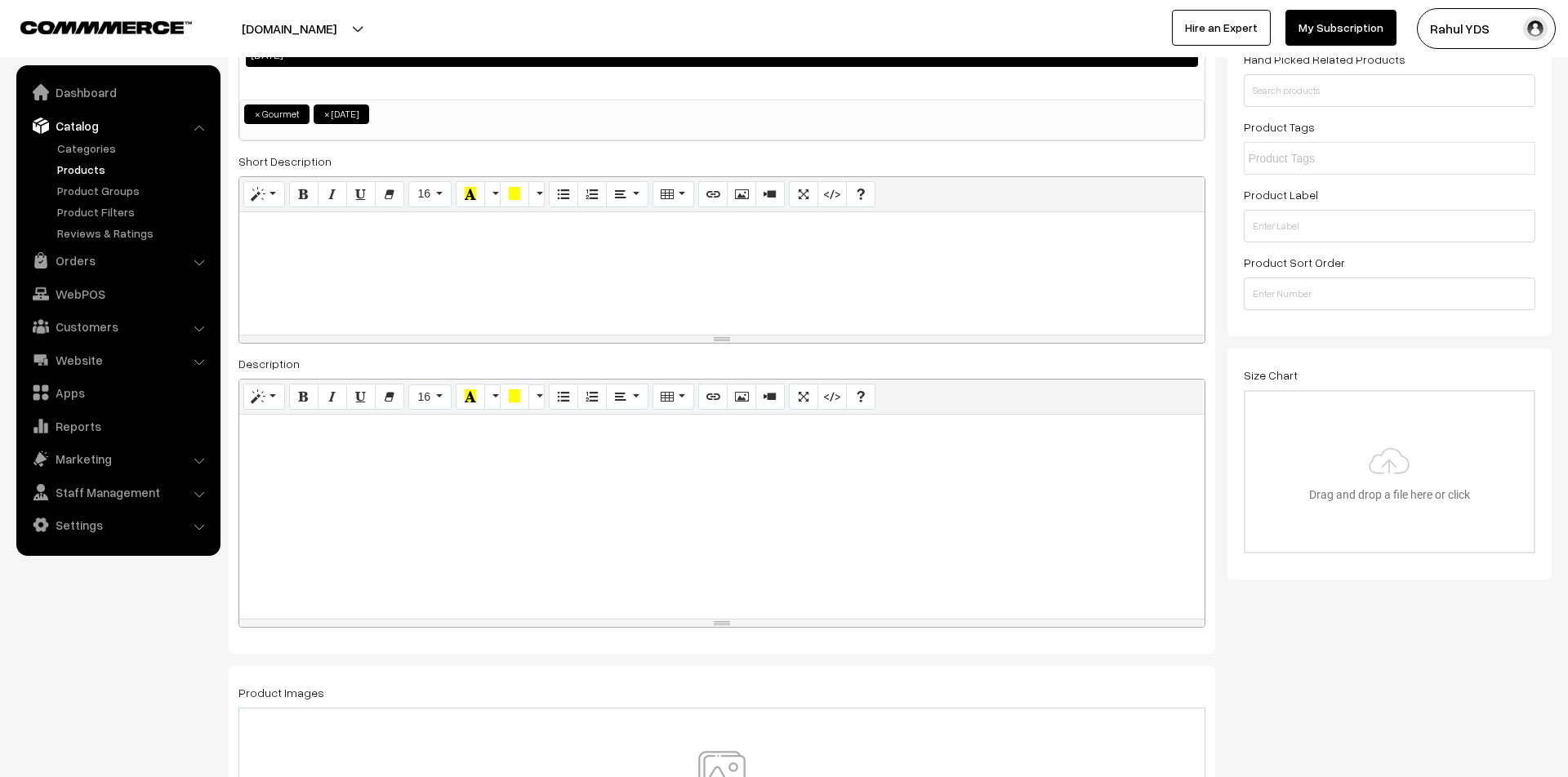
click at [433, 275] on div at bounding box center [721, 273] width 965 height 123
paste div
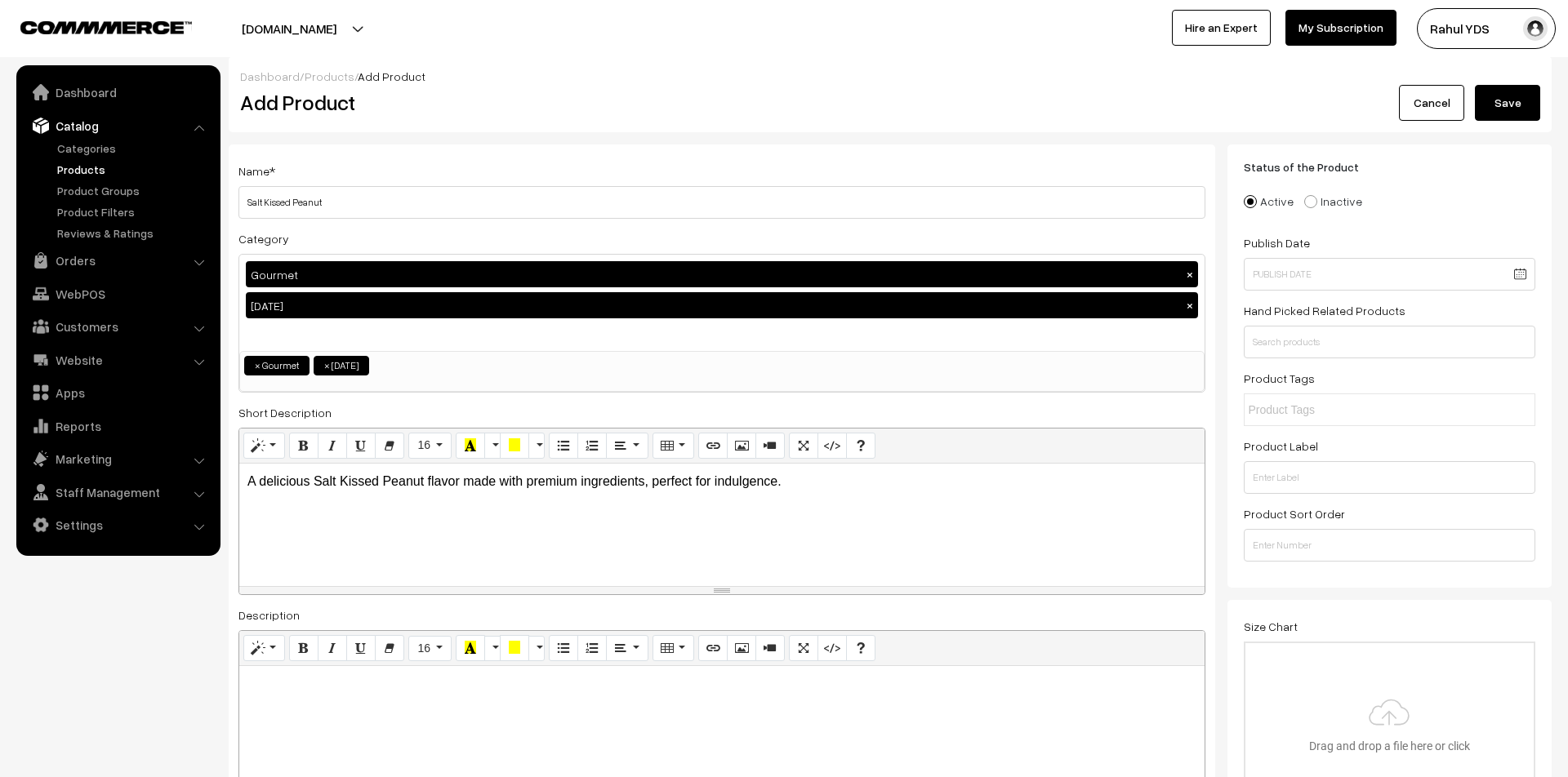
scroll to position [0, 0]
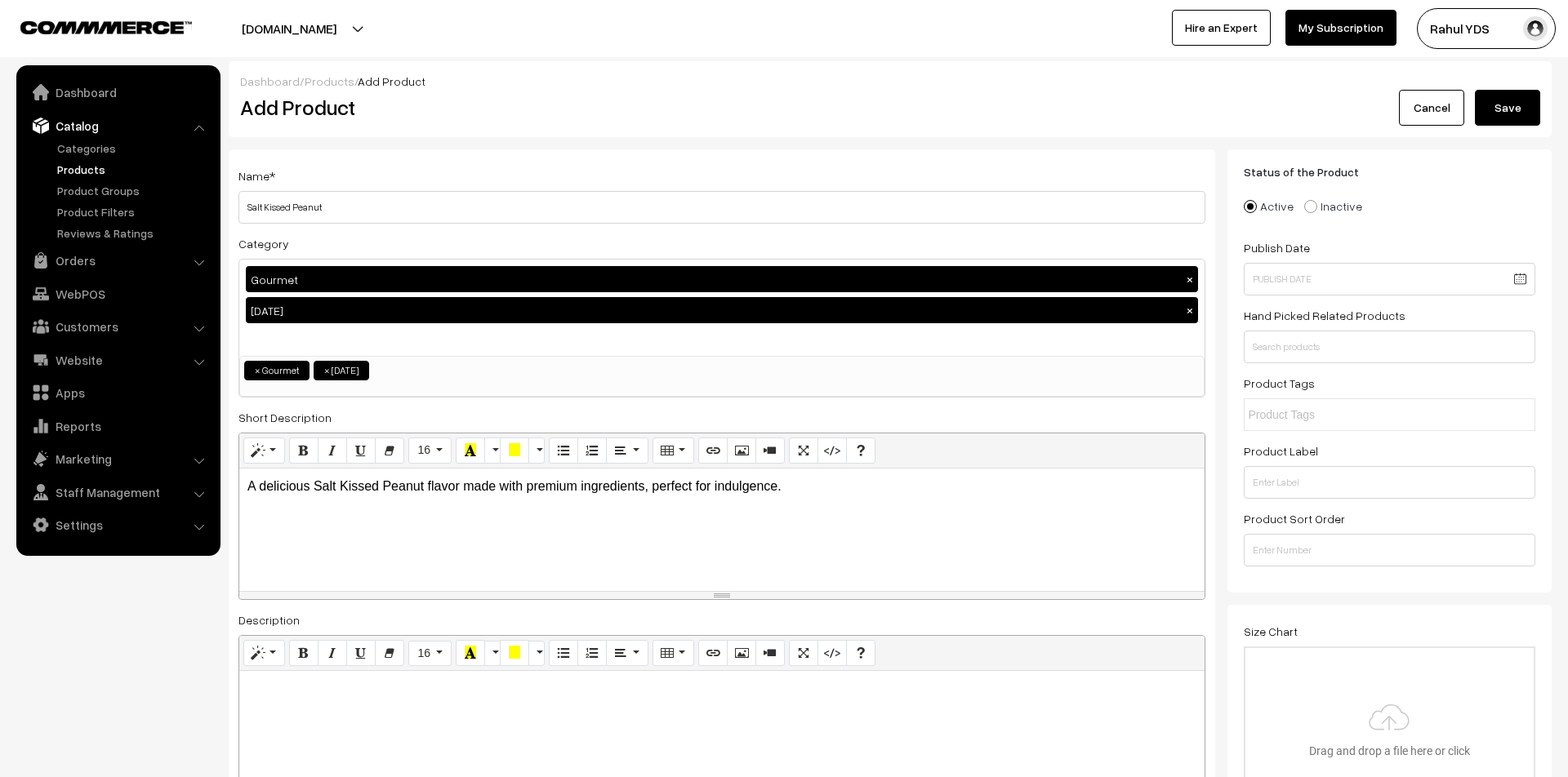
click at [1515, 110] on button "Save" at bounding box center [1507, 108] width 65 height 36
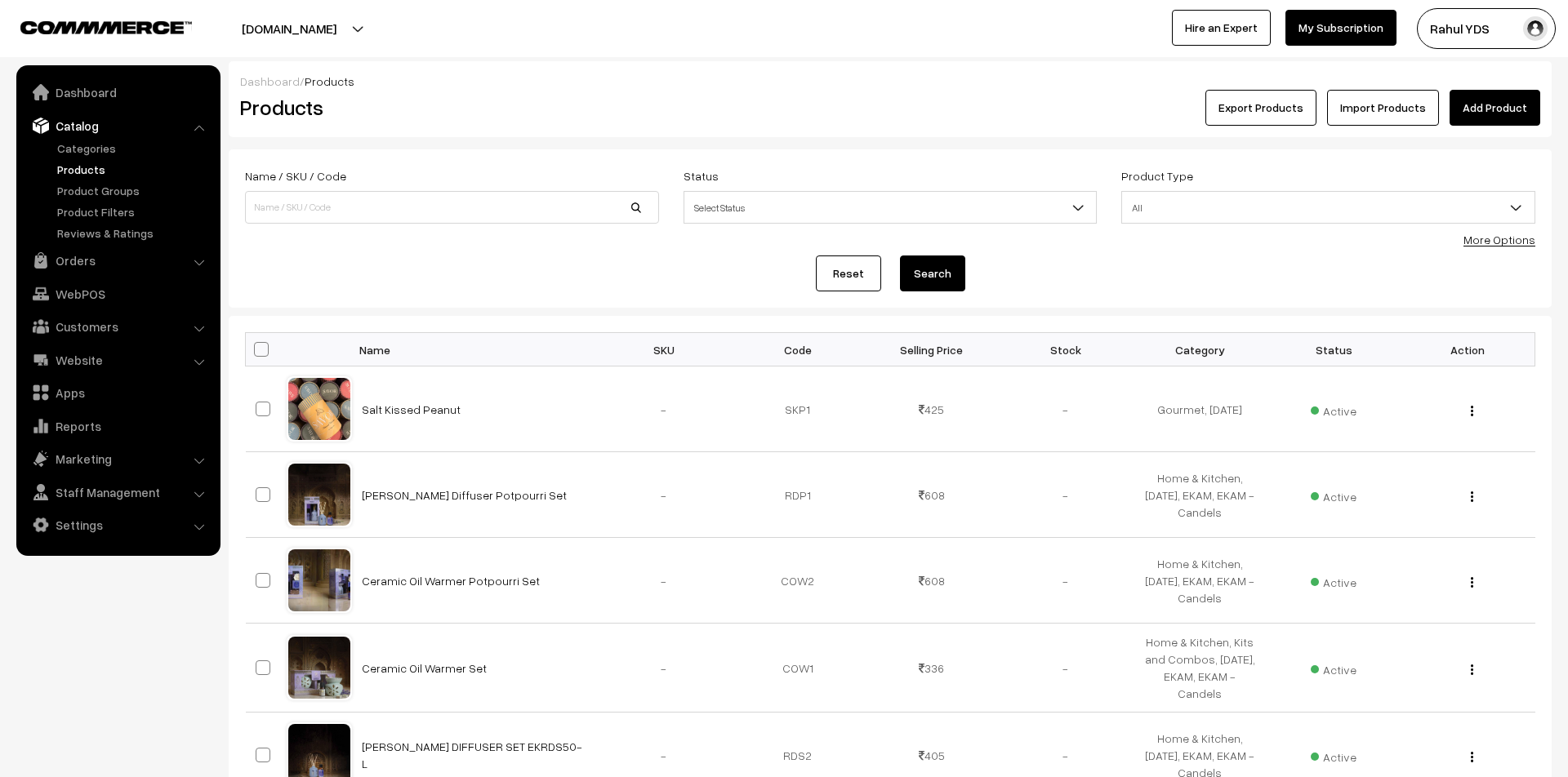
click at [1492, 121] on link "Add Product" at bounding box center [1495, 108] width 91 height 36
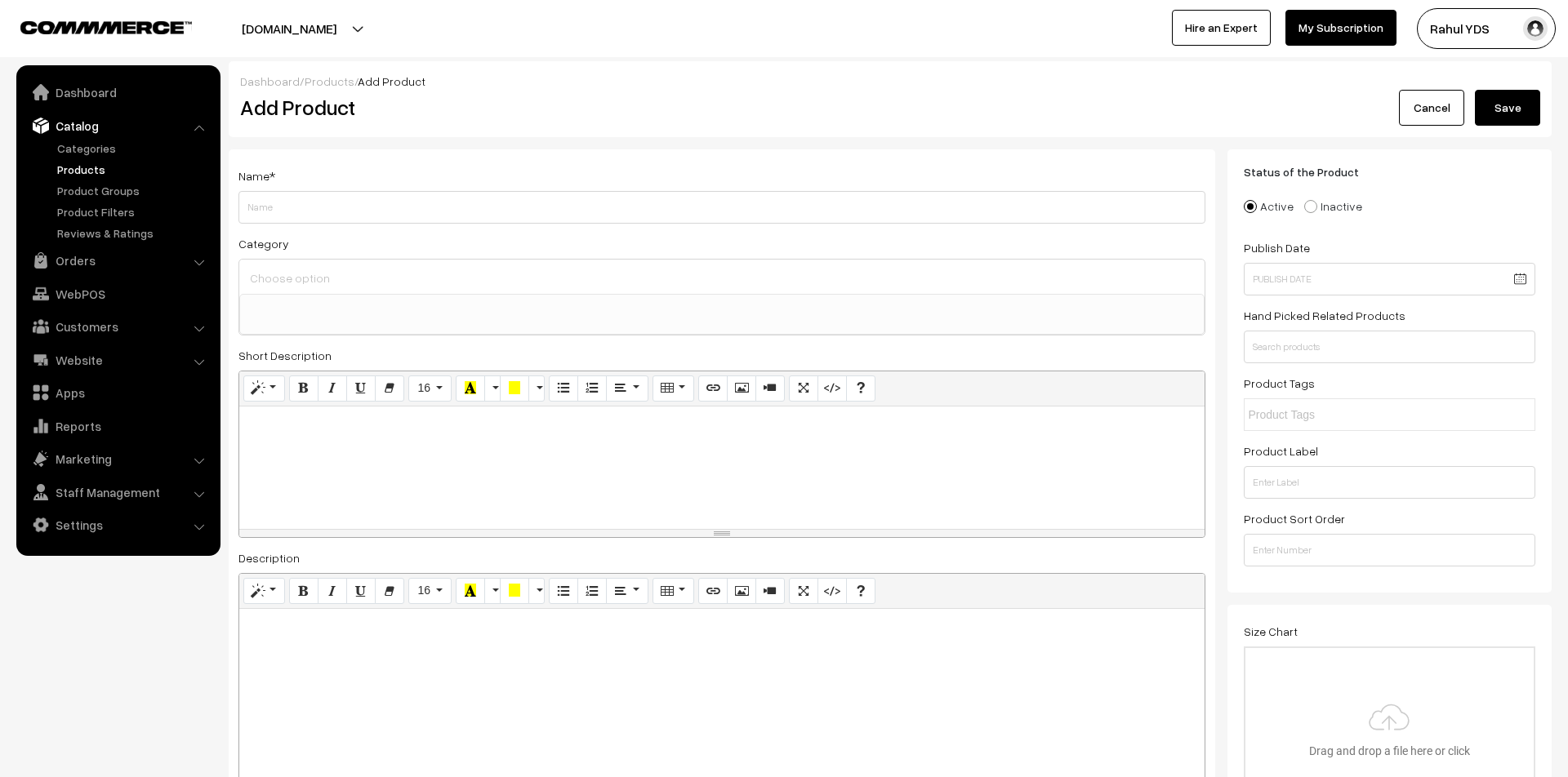
select select
paste input "Midnight Fudge"
type input "Midnight Fudge"
click at [629, 271] on input at bounding box center [721, 277] width 952 height 24
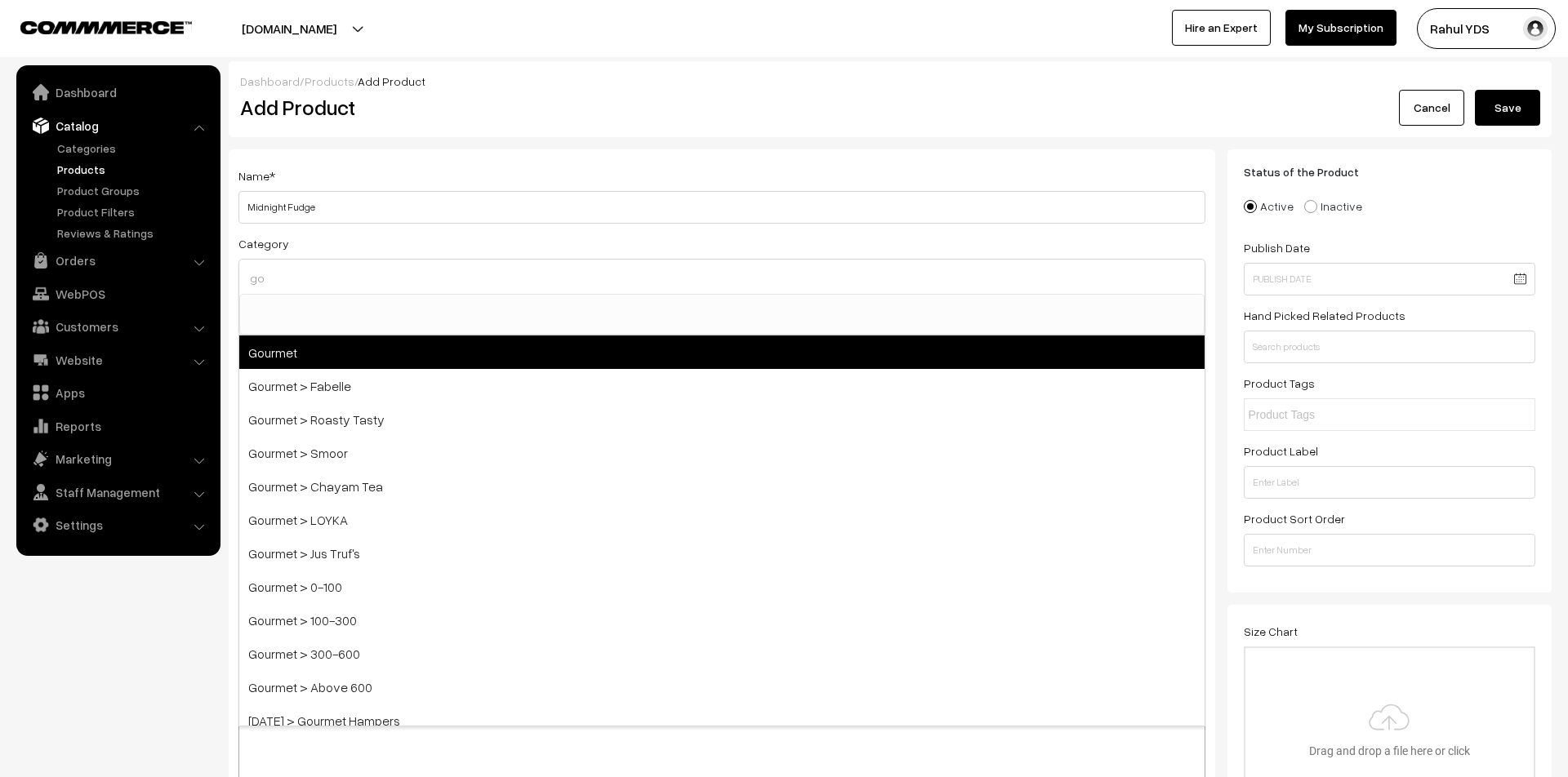
type input "go"
click at [643, 347] on span "Gourmet" at bounding box center [721, 352] width 965 height 34
select select "31"
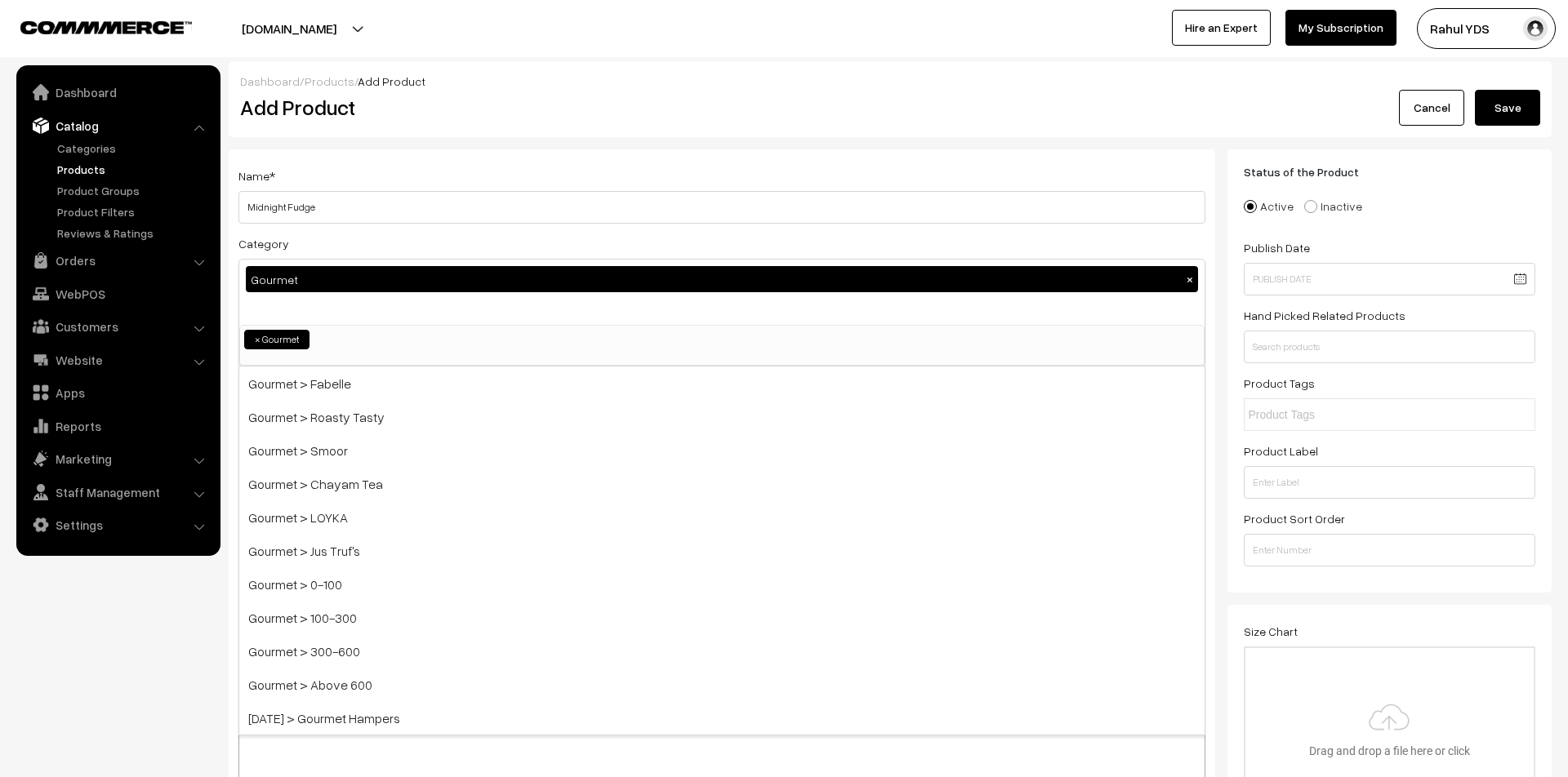
scroll to position [1874, 0]
click at [570, 302] on div "Gourmet ×" at bounding box center [721, 292] width 965 height 65
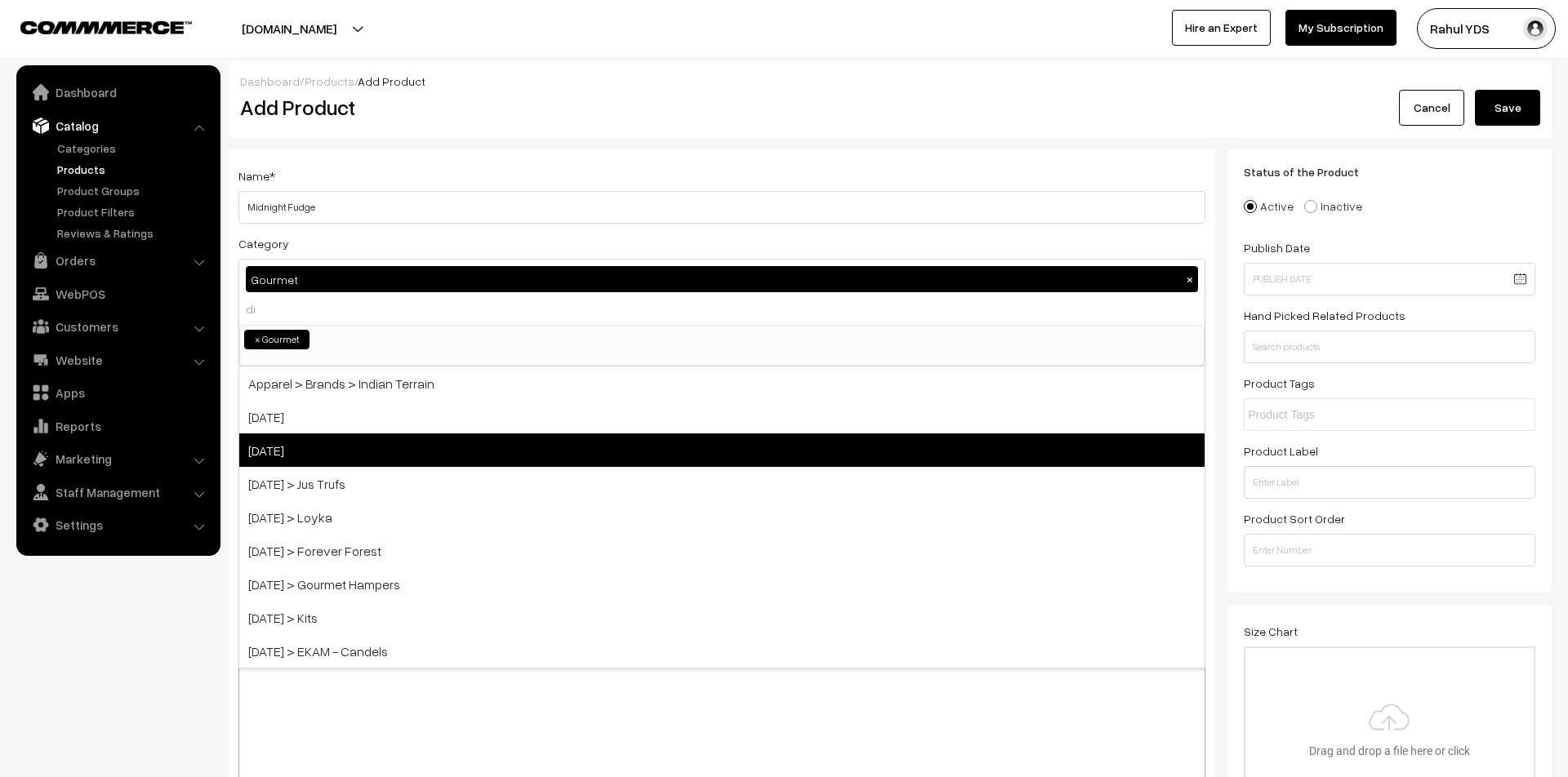
type input "di"
click at [567, 448] on span "[DATE]" at bounding box center [721, 450] width 965 height 34
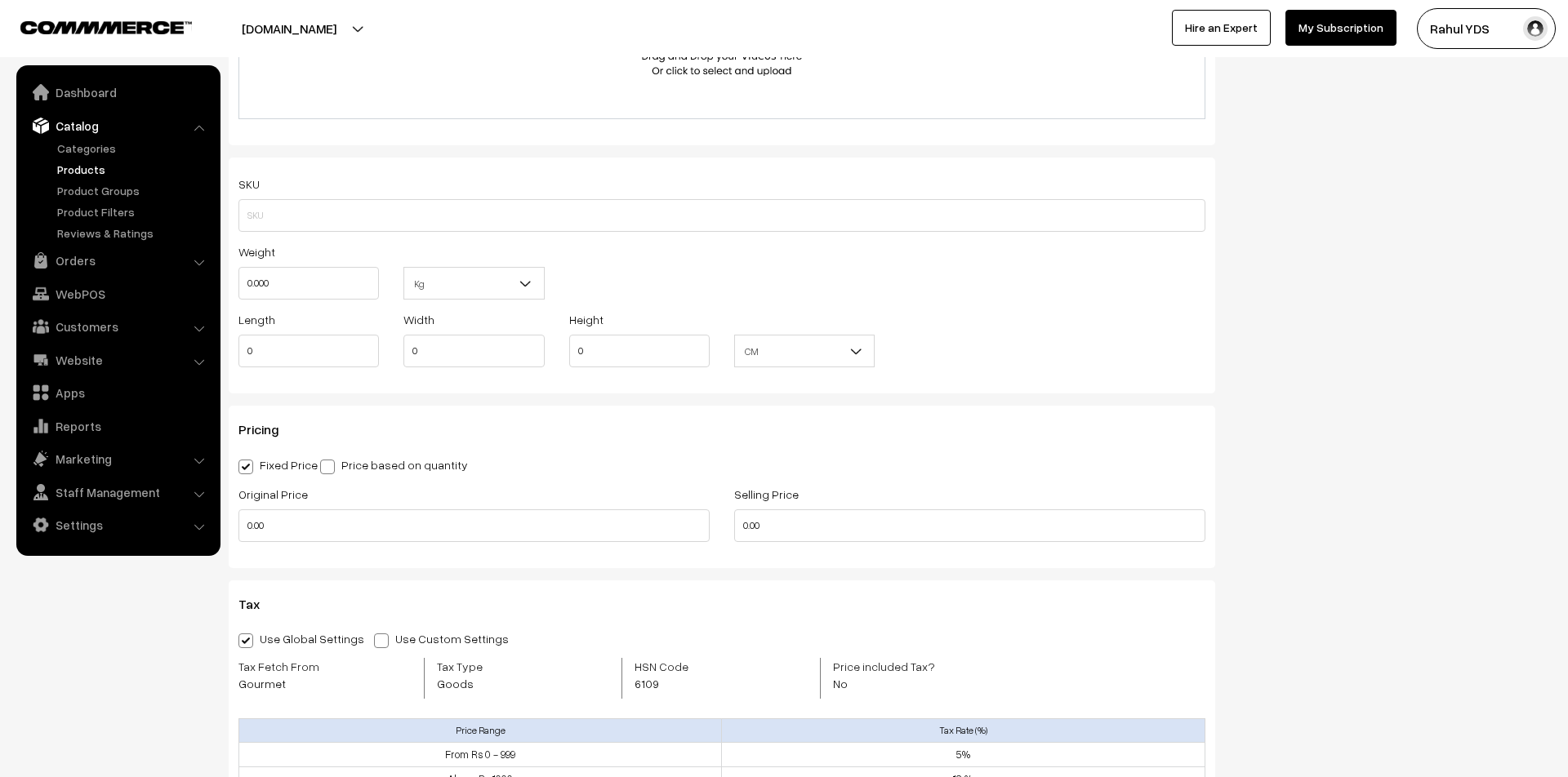
scroll to position [1256, 0]
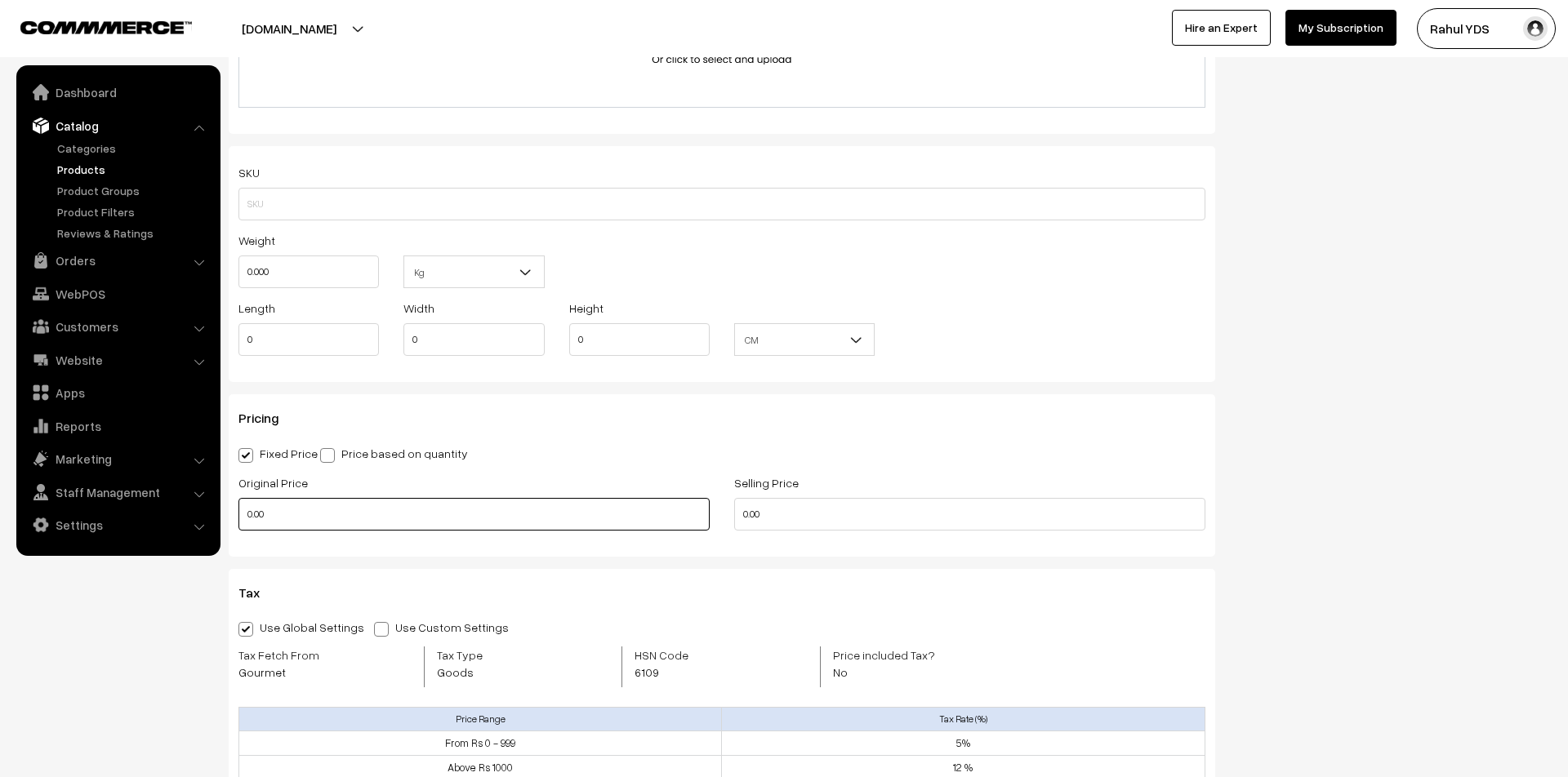
click at [337, 506] on input "0.00" at bounding box center [474, 514] width 471 height 33
paste input "425"
type input "425"
paste input "425"
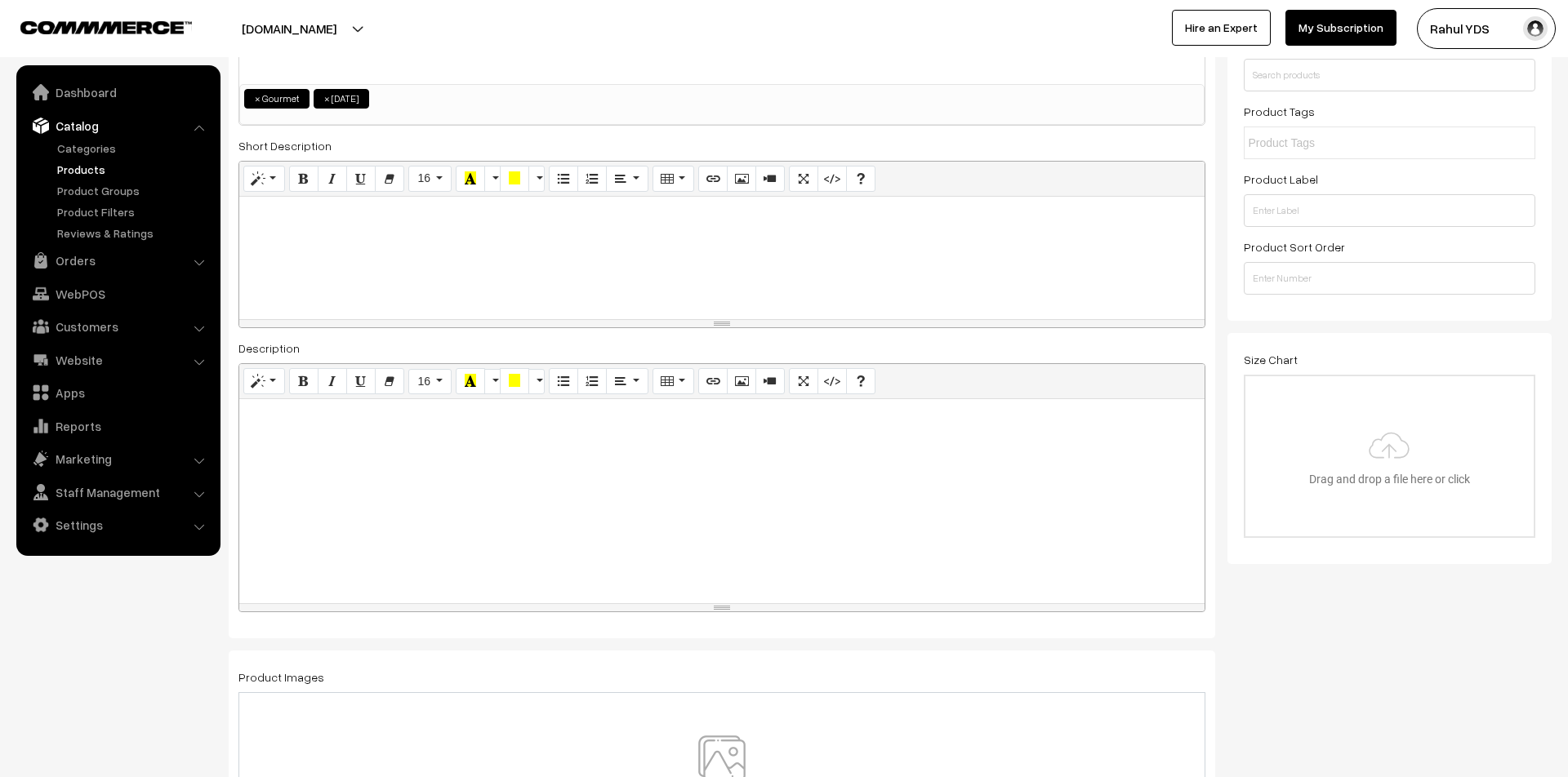
scroll to position [268, 0]
type input "425"
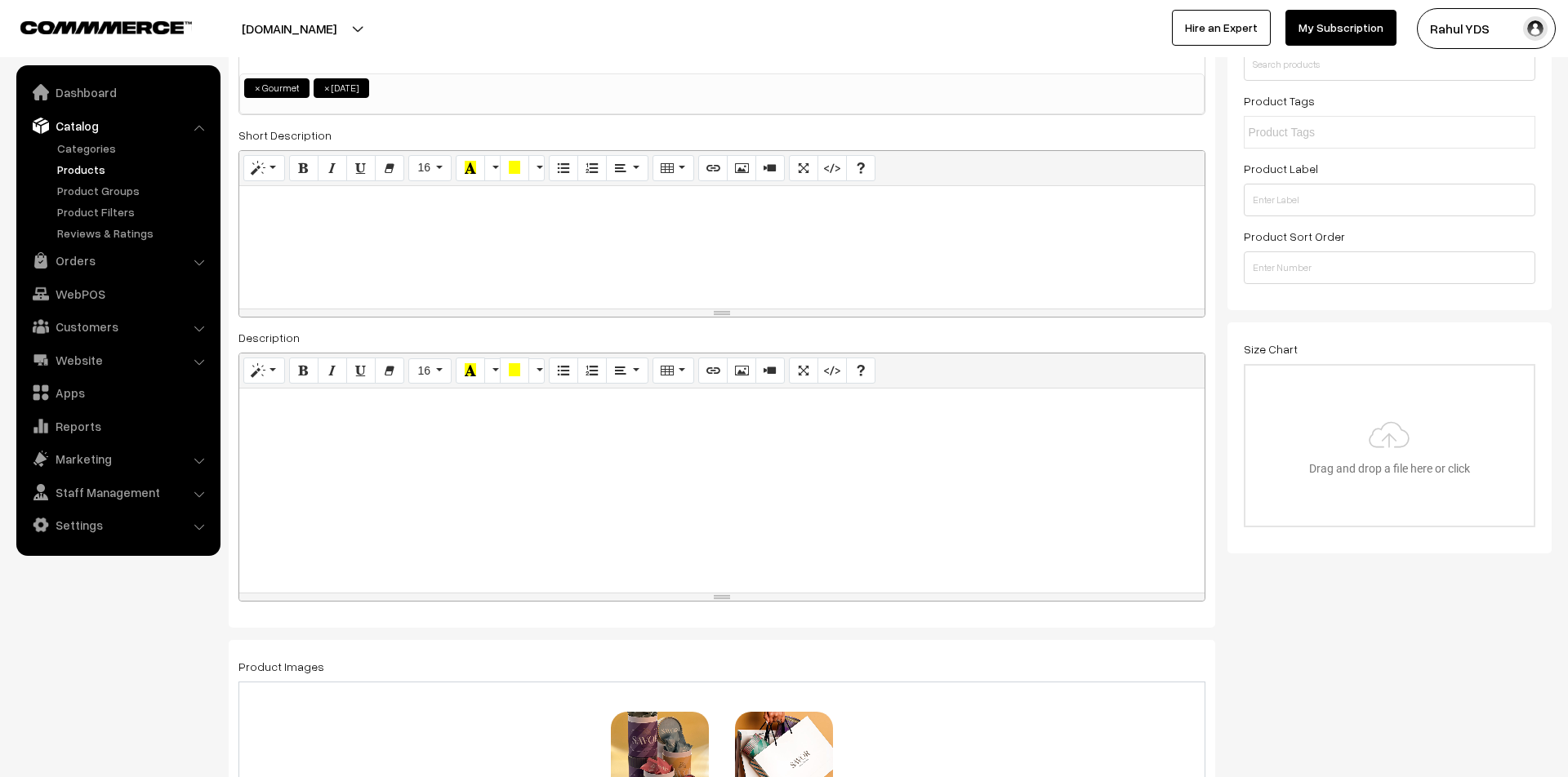
scroll to position [268, 0]
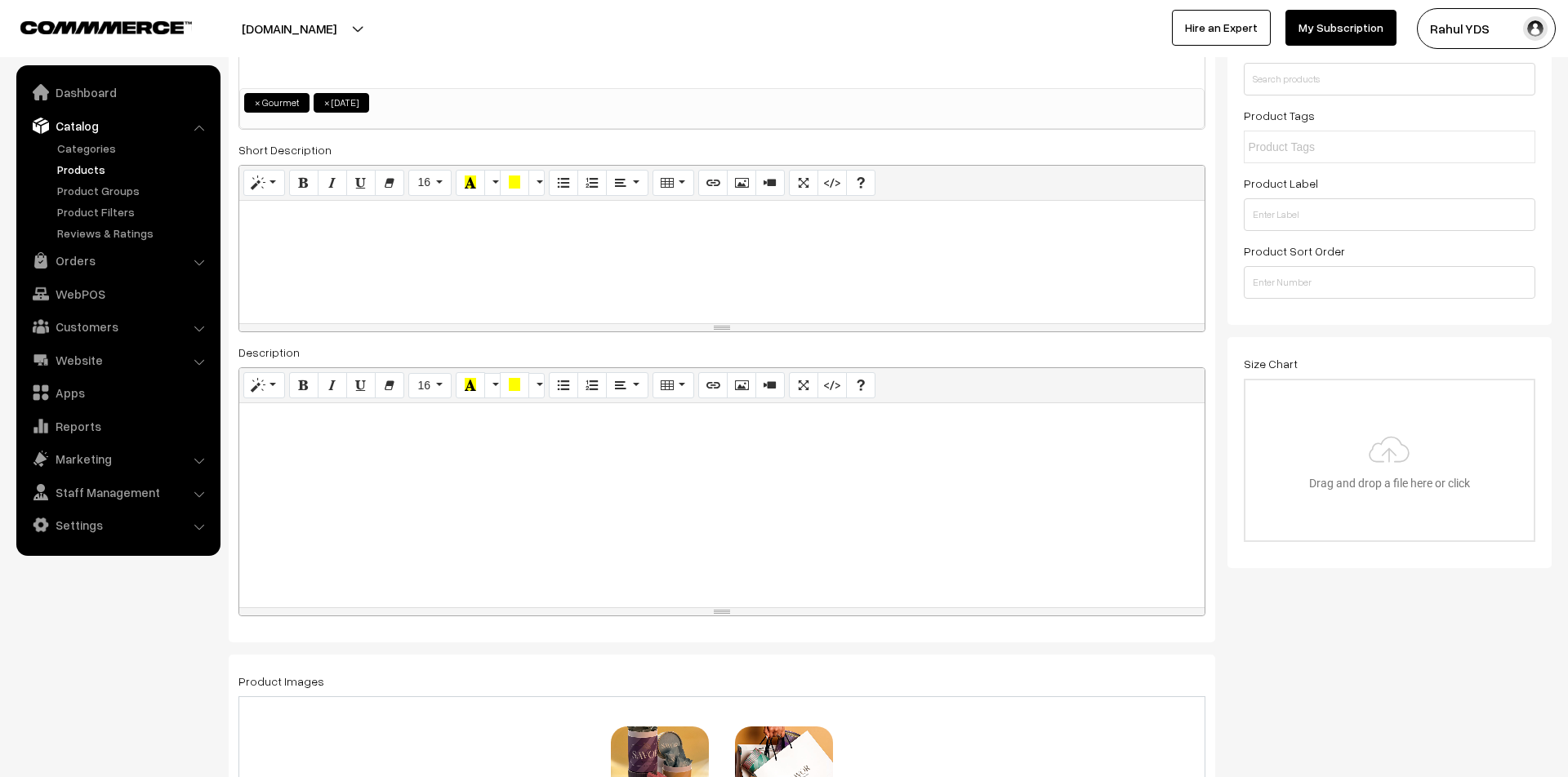
click at [480, 268] on div at bounding box center [721, 262] width 965 height 123
paste div
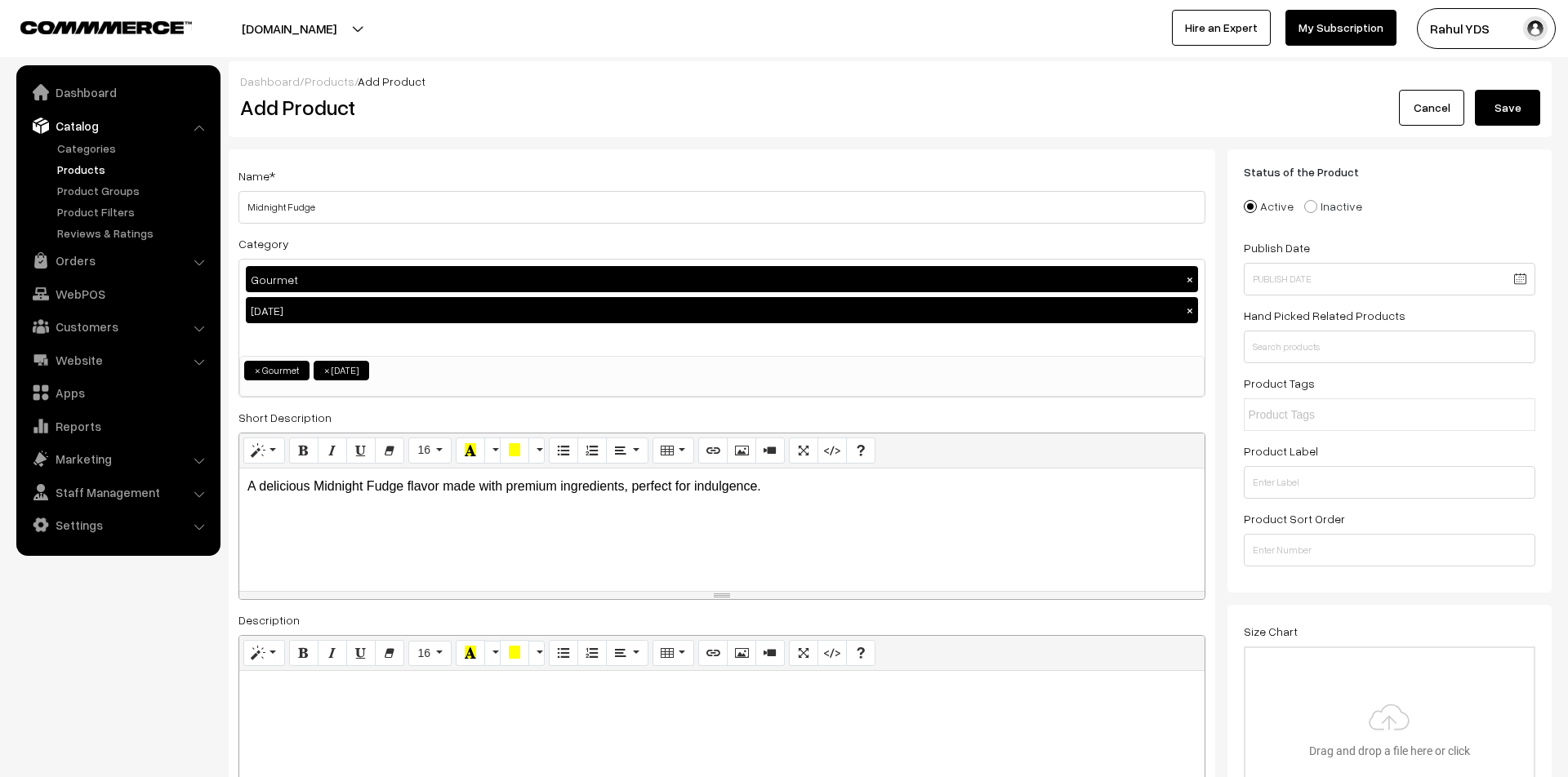
click at [1504, 104] on button "Save" at bounding box center [1507, 108] width 65 height 36
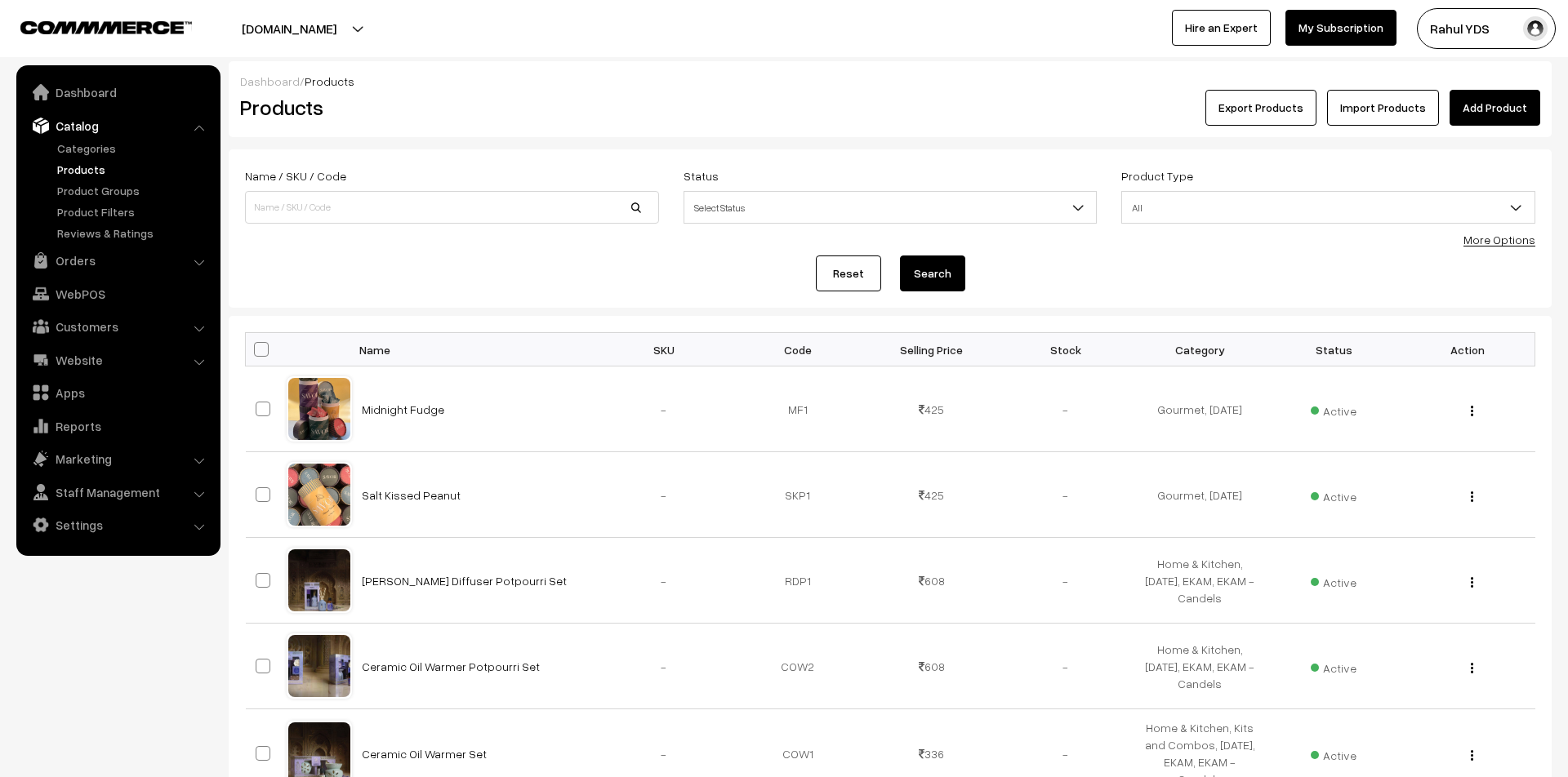
click at [1467, 102] on link "Add Product" at bounding box center [1495, 108] width 91 height 36
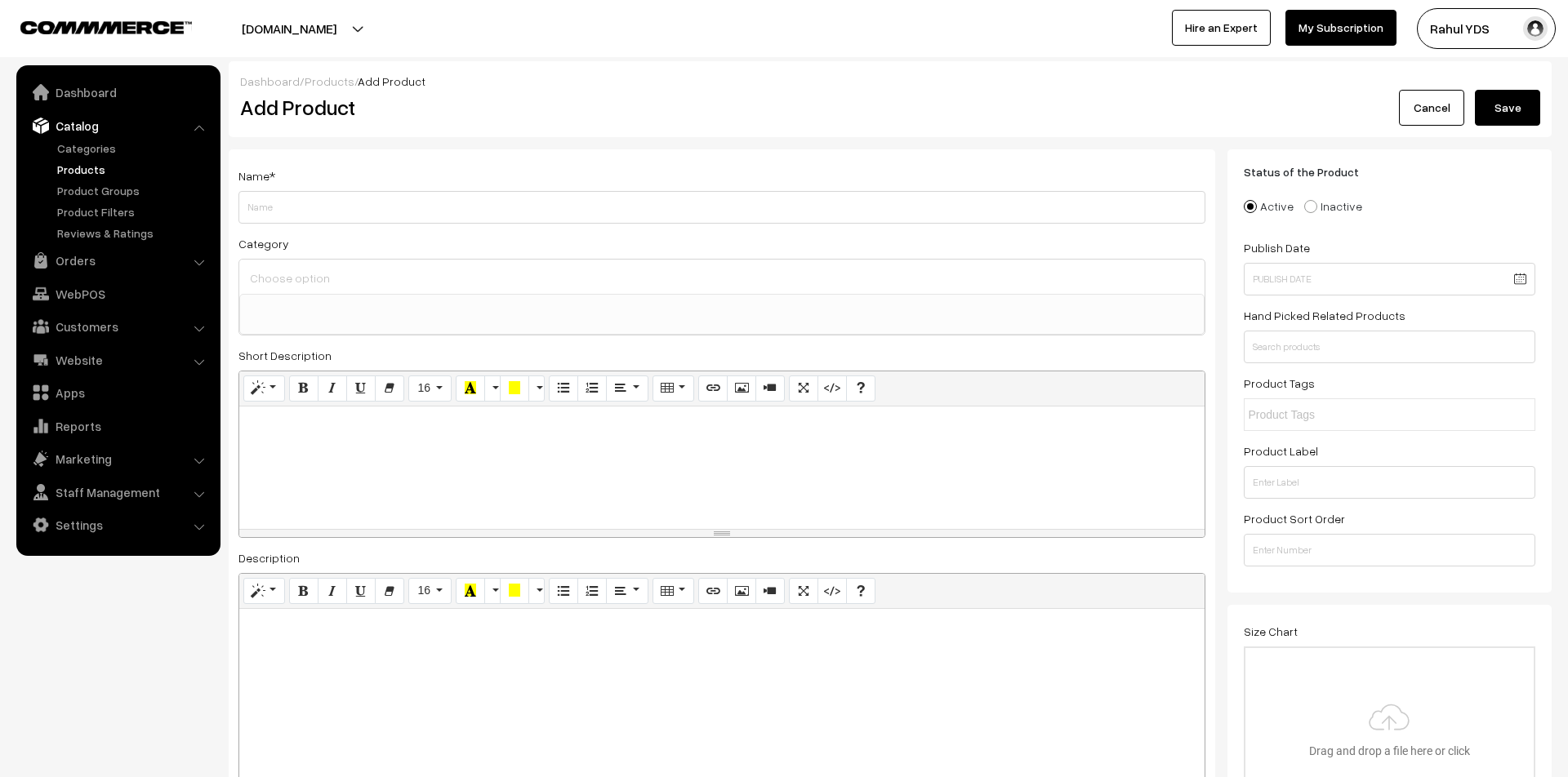
select select
paste input "Nuts about Toffee"
type input "Nuts about Toffee"
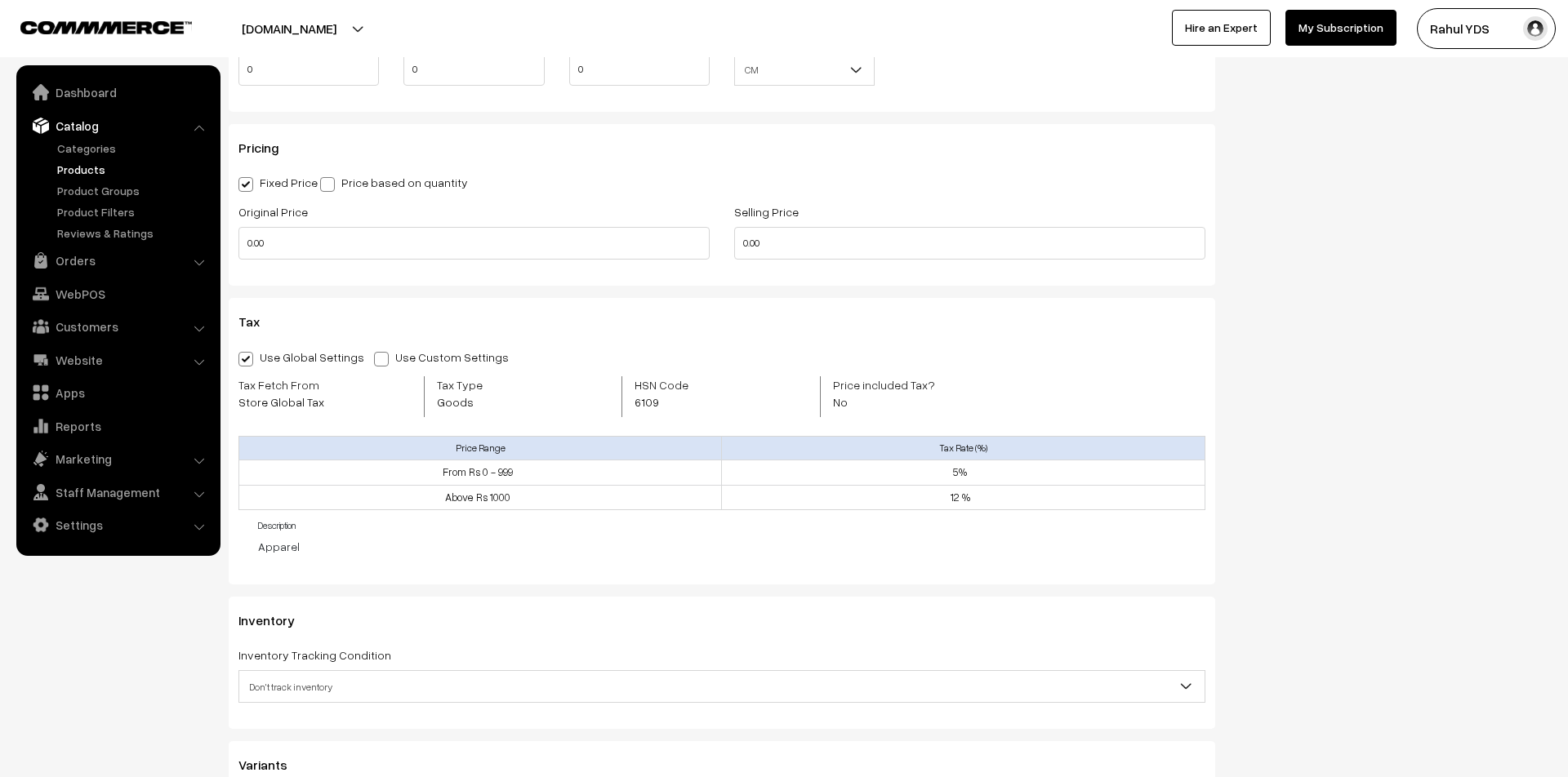
scroll to position [1438, 0]
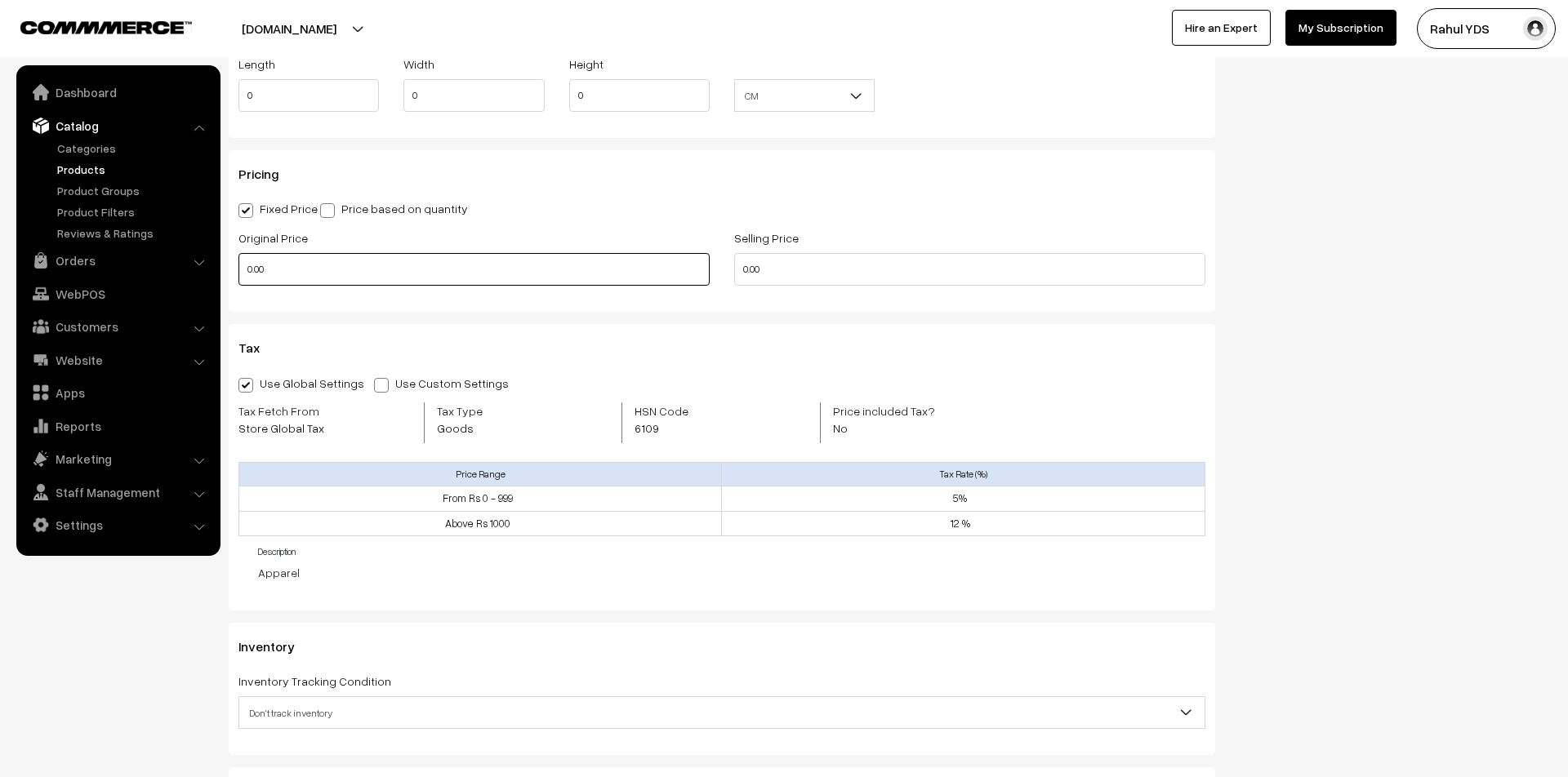
click at [479, 278] on input "0.00" at bounding box center [474, 269] width 471 height 33
paste input "475"
type input "475"
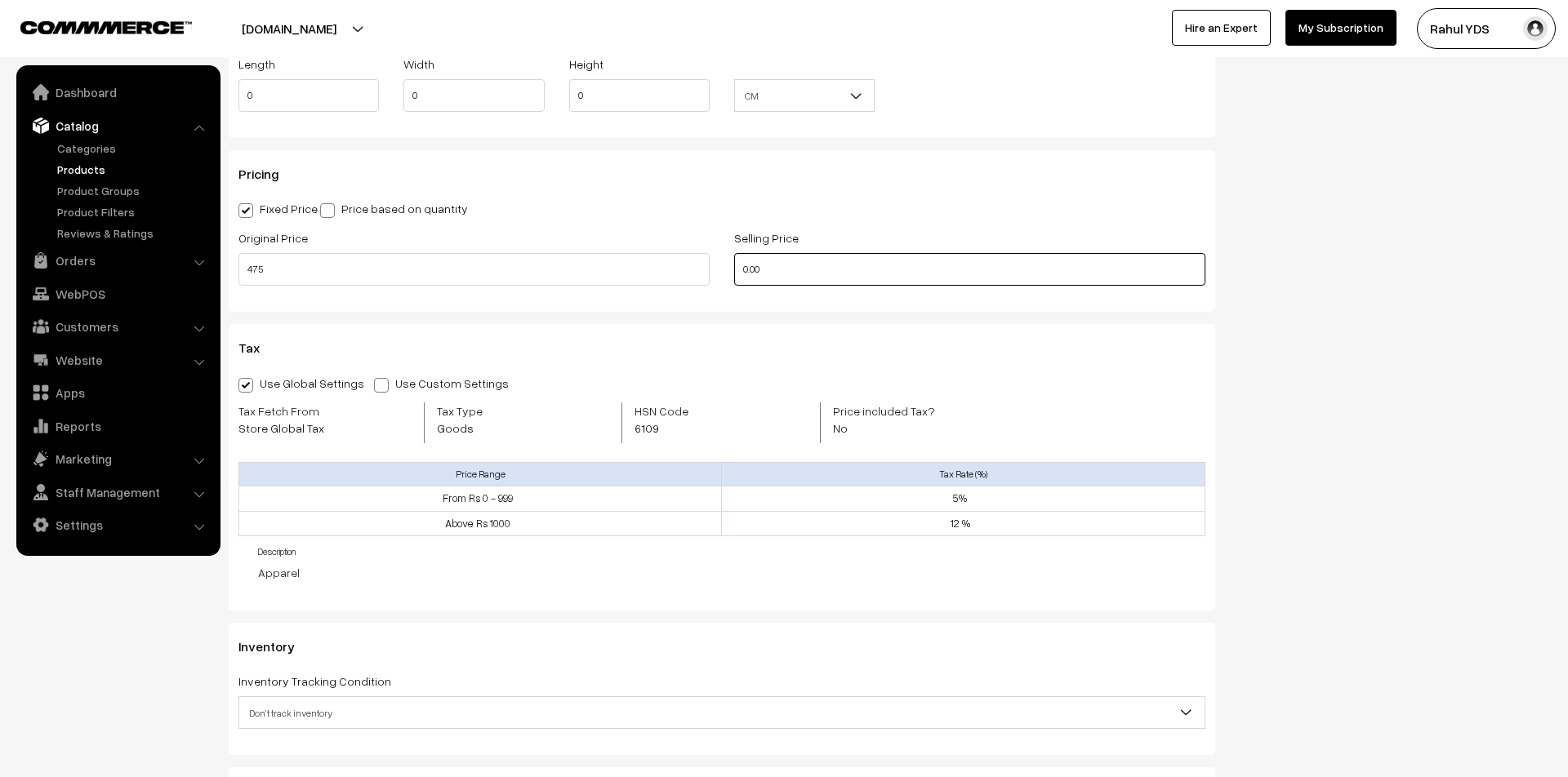
click at [853, 262] on input "0.00" at bounding box center [969, 269] width 471 height 33
paste input "475"
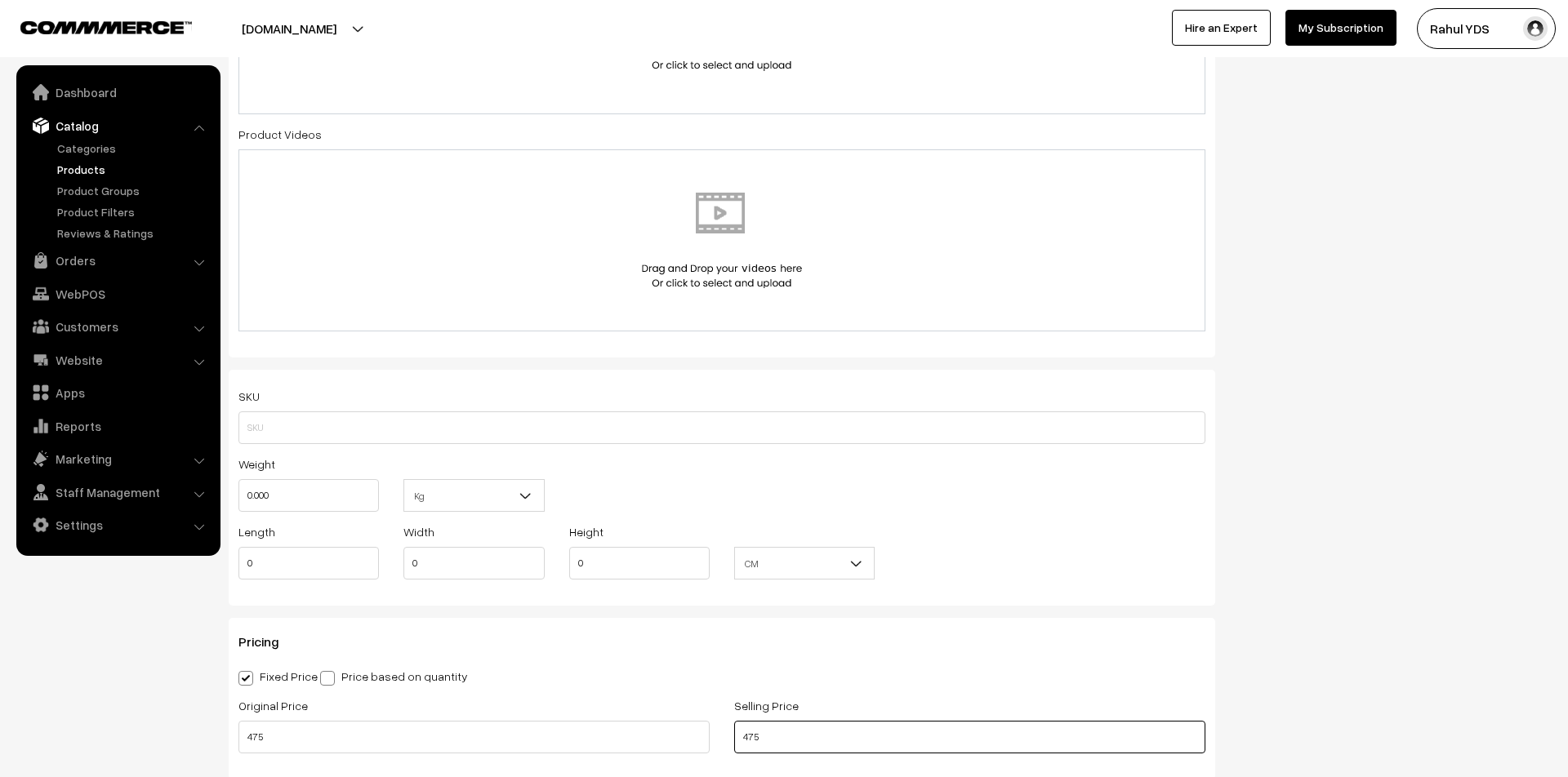
scroll to position [0, 0]
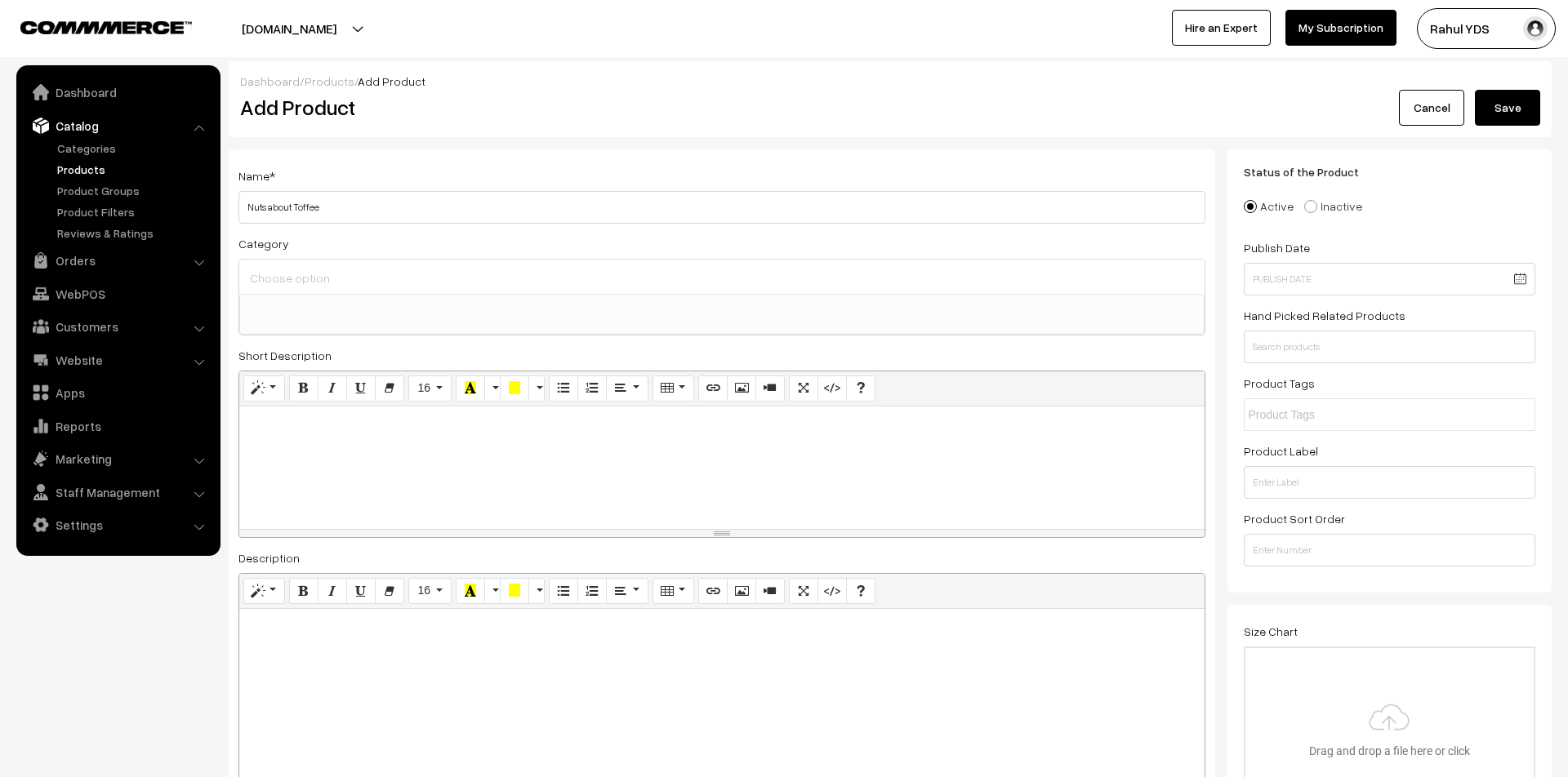
type input "475"
click at [535, 500] on div at bounding box center [721, 468] width 965 height 123
paste div
click at [1506, 104] on button "Save" at bounding box center [1507, 108] width 65 height 36
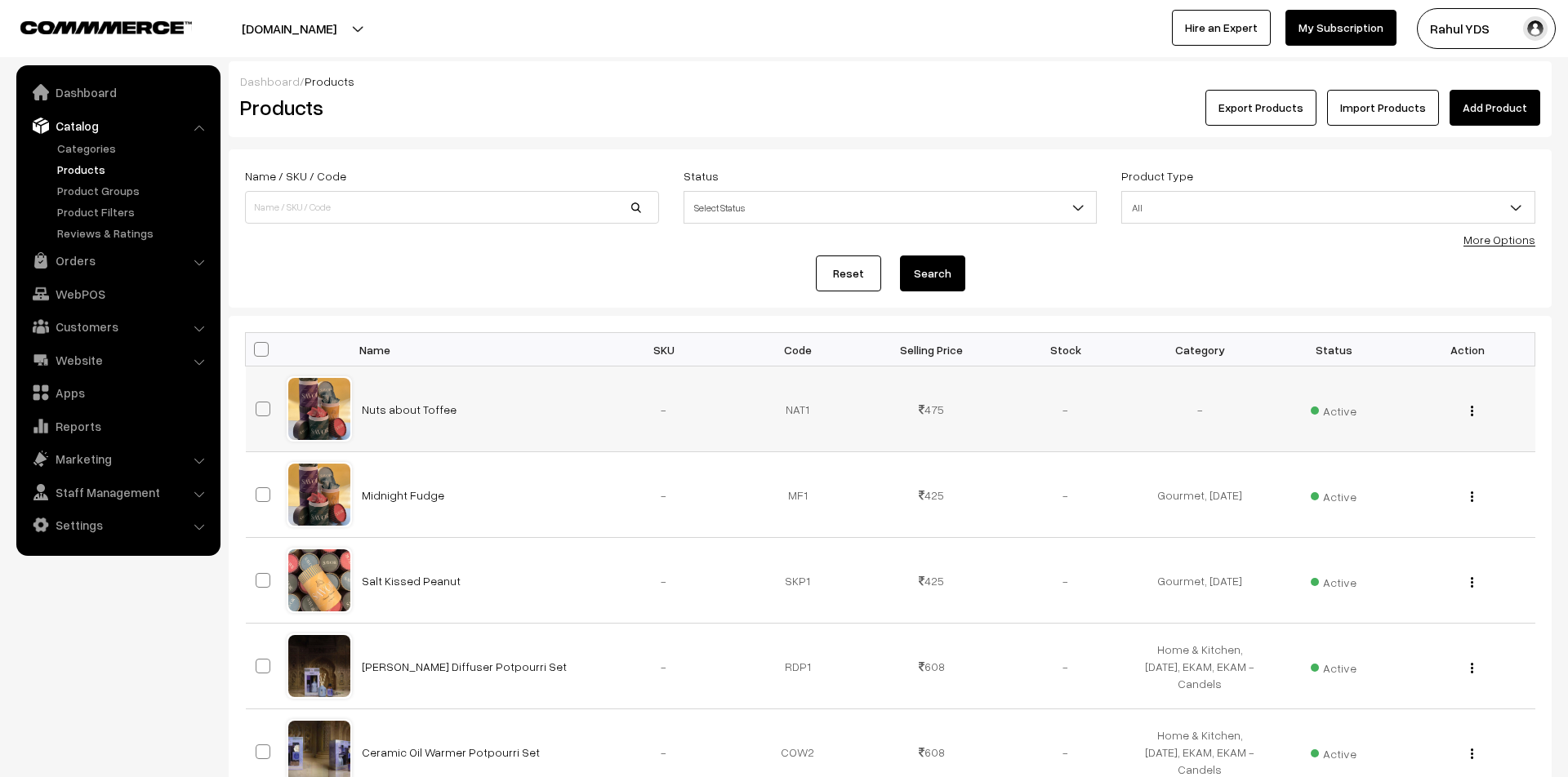
click at [1479, 416] on div "View Edit Delete" at bounding box center [1466, 409] width 114 height 17
click at [1477, 414] on div "View Edit Delete" at bounding box center [1466, 409] width 114 height 17
click at [1472, 413] on img "button" at bounding box center [1472, 411] width 3 height 11
click at [1445, 472] on link "Edit" at bounding box center [1398, 470] width 139 height 36
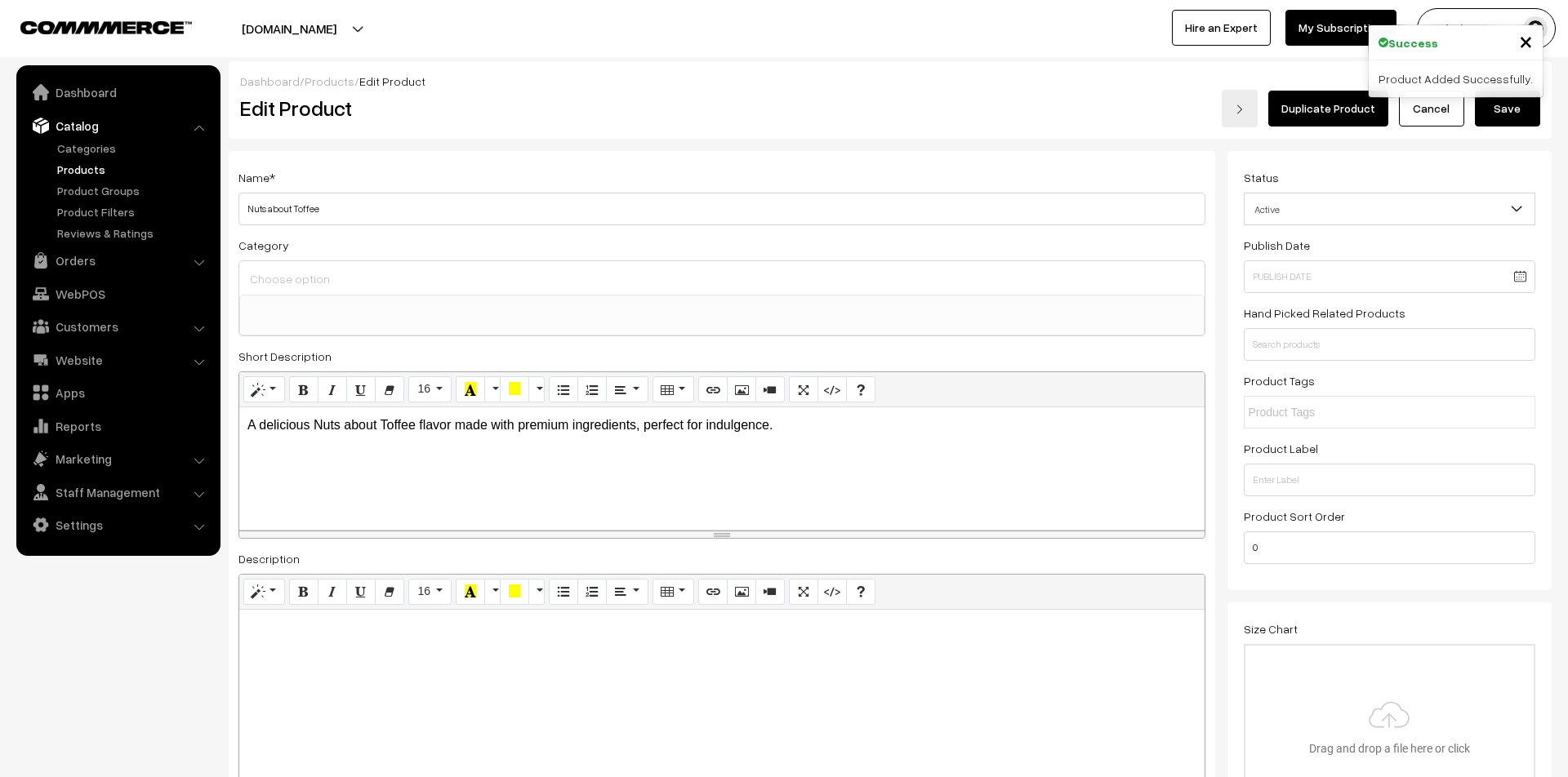
select select
click at [444, 279] on input at bounding box center [721, 279] width 952 height 24
type input "go"
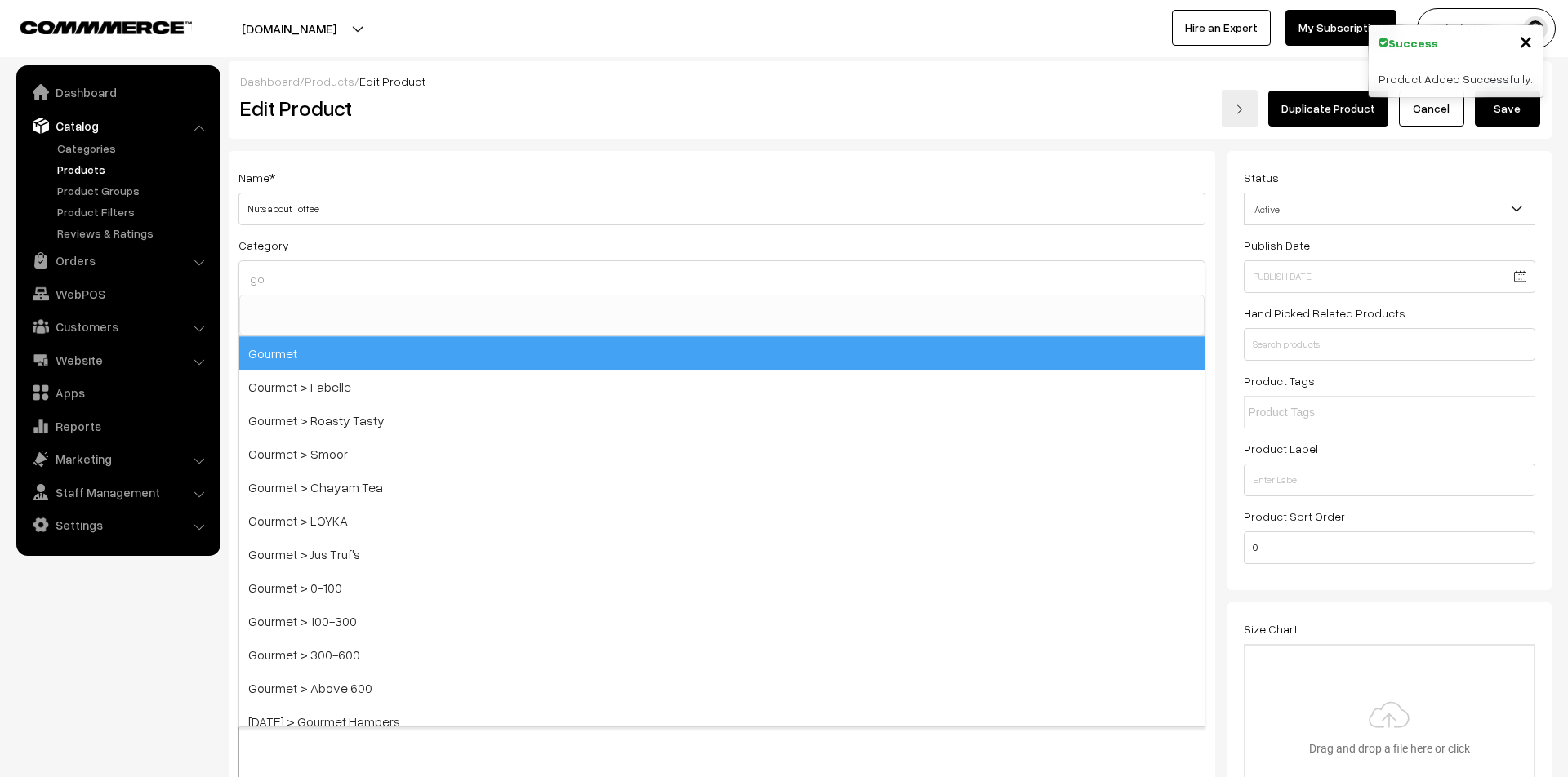
select select "31"
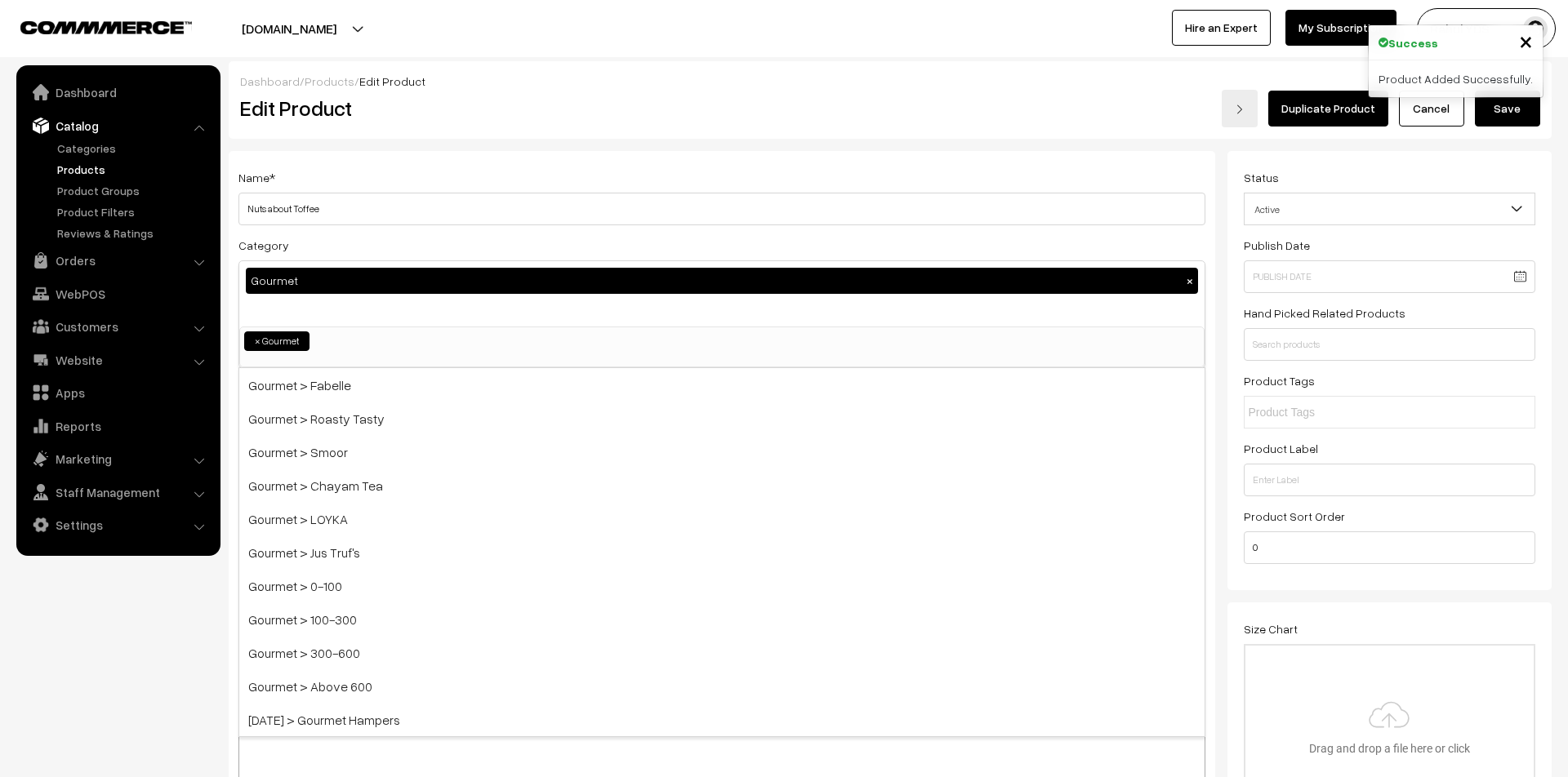
scroll to position [1874, 0]
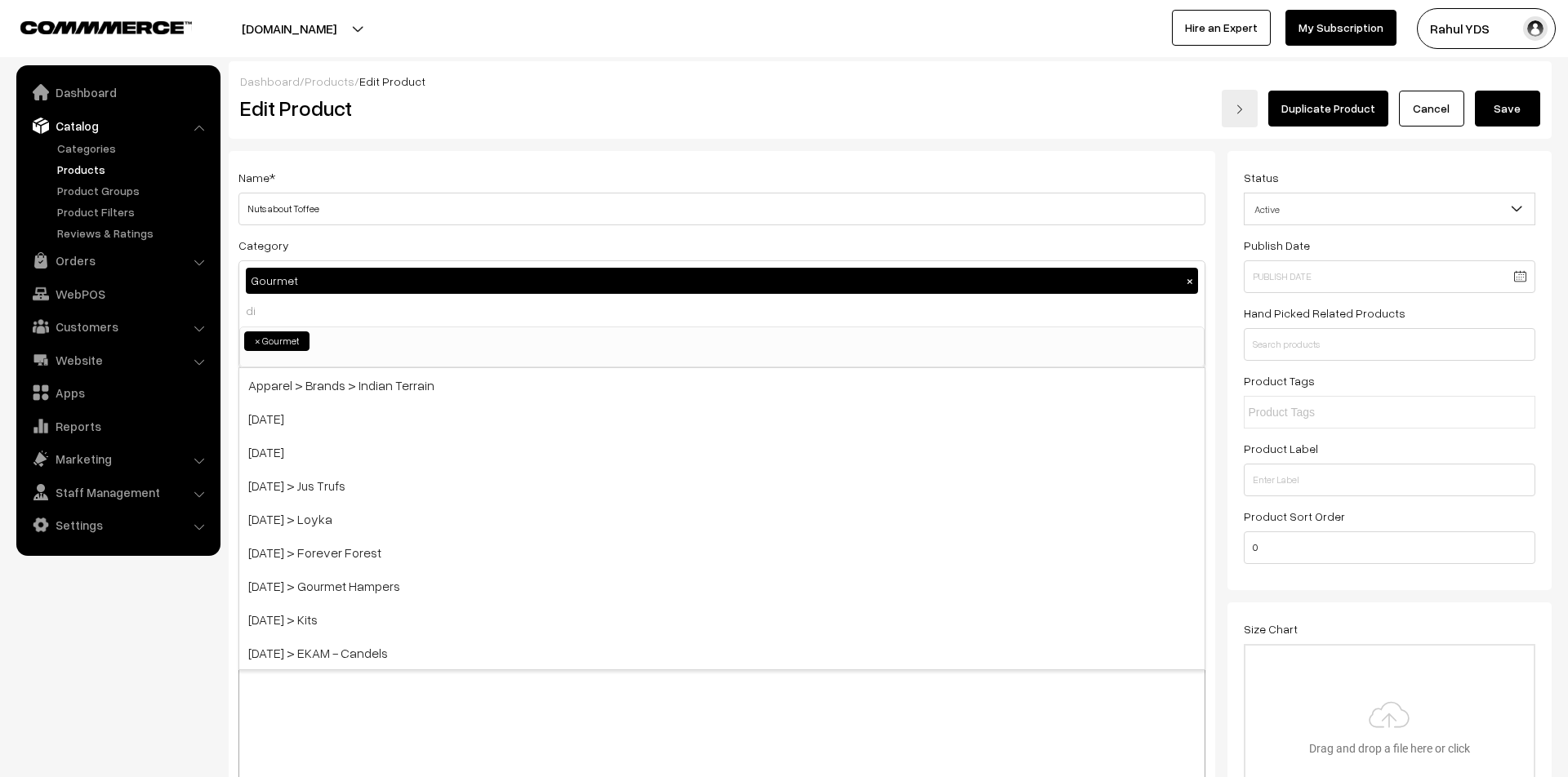
type input "diw"
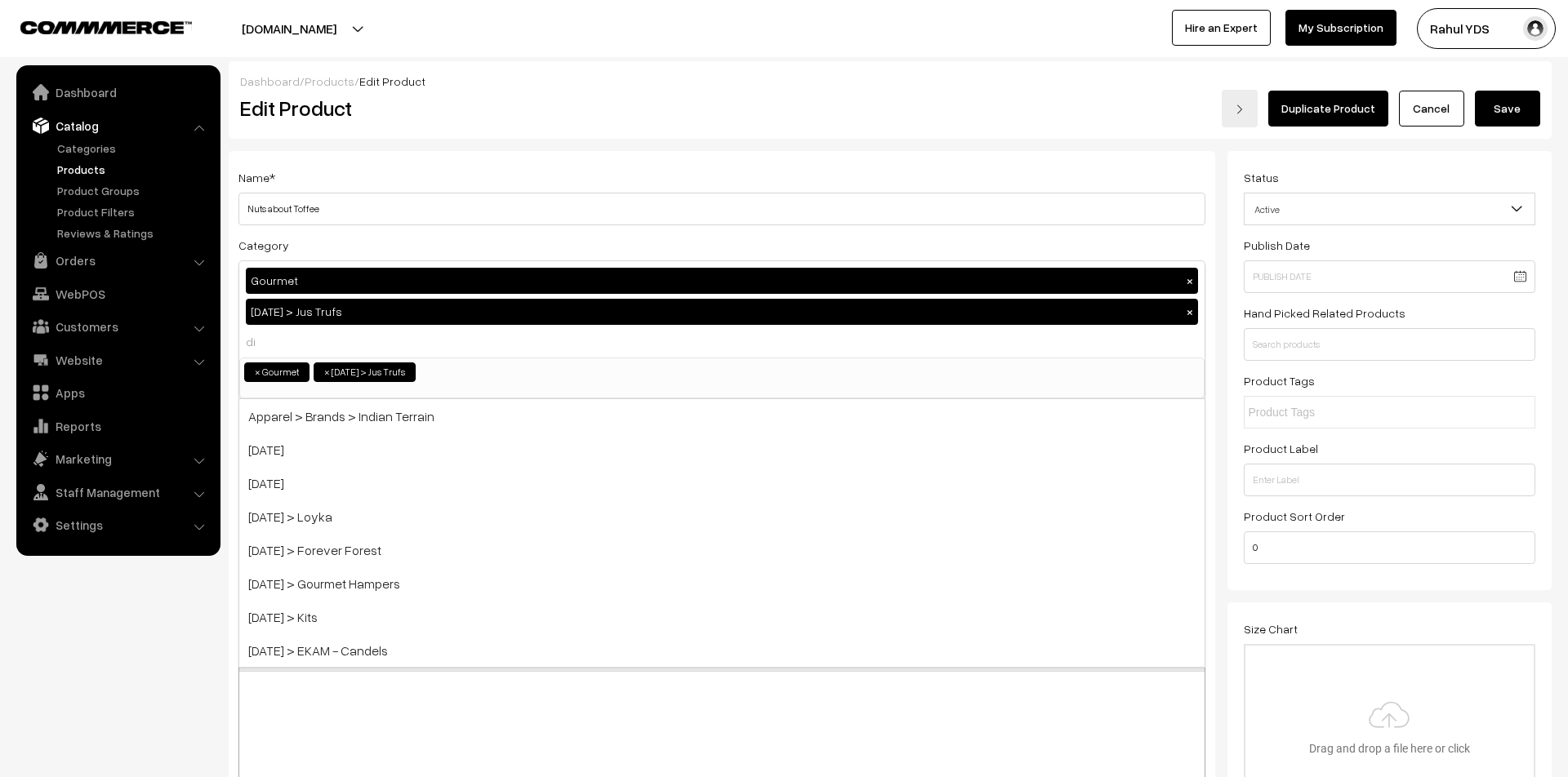
type input "diw"
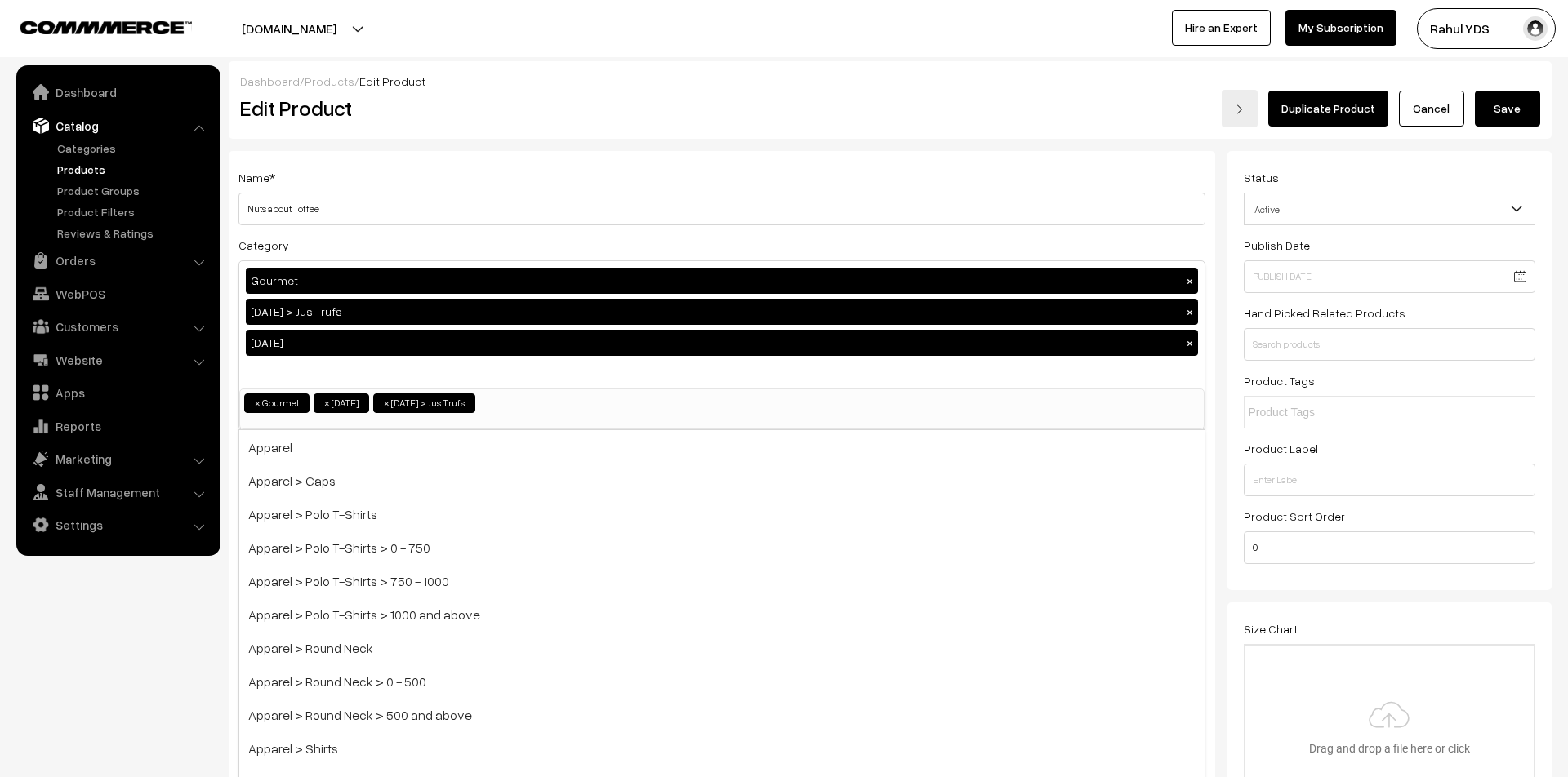
click at [1189, 316] on button "×" at bounding box center [1189, 312] width 15 height 15
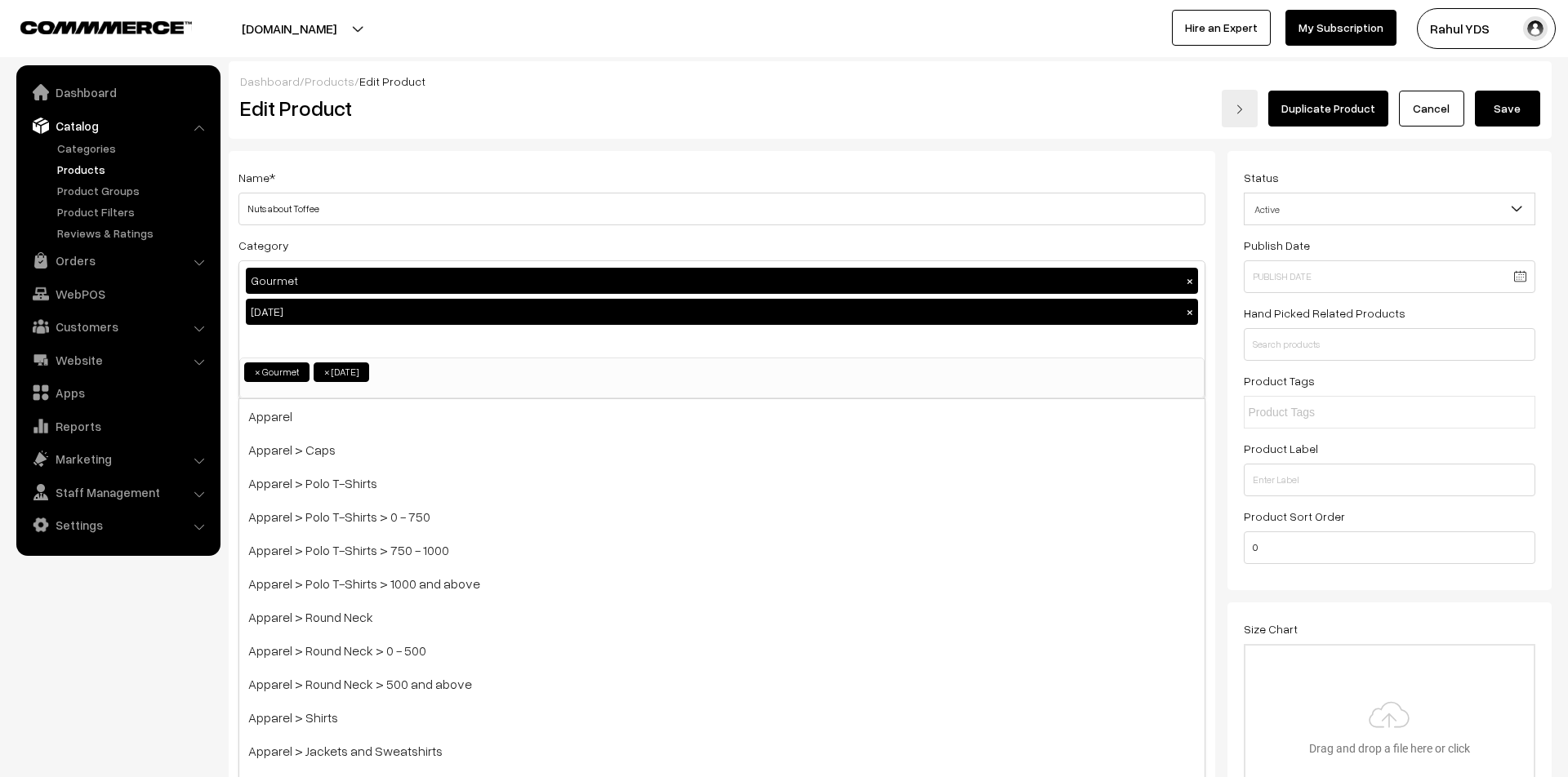
click at [1521, 109] on button "Save" at bounding box center [1507, 109] width 65 height 36
